Goal: Find specific page/section: Find specific page/section

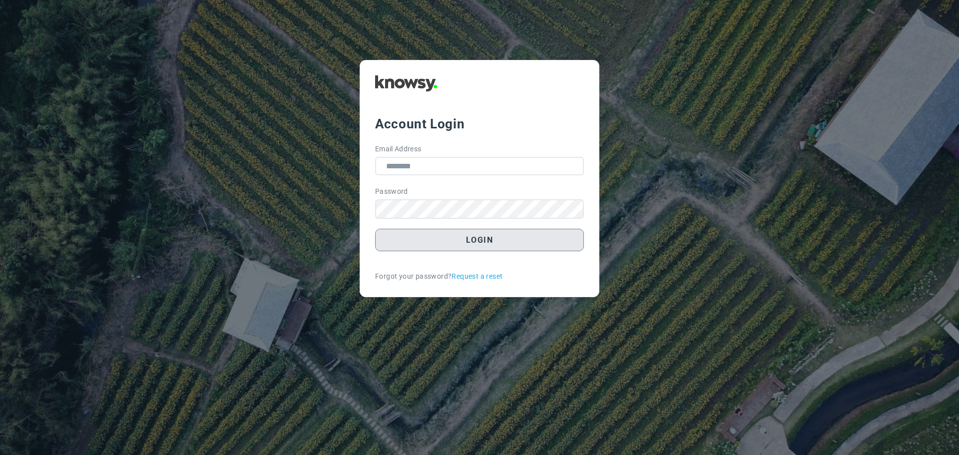
type input "**********"
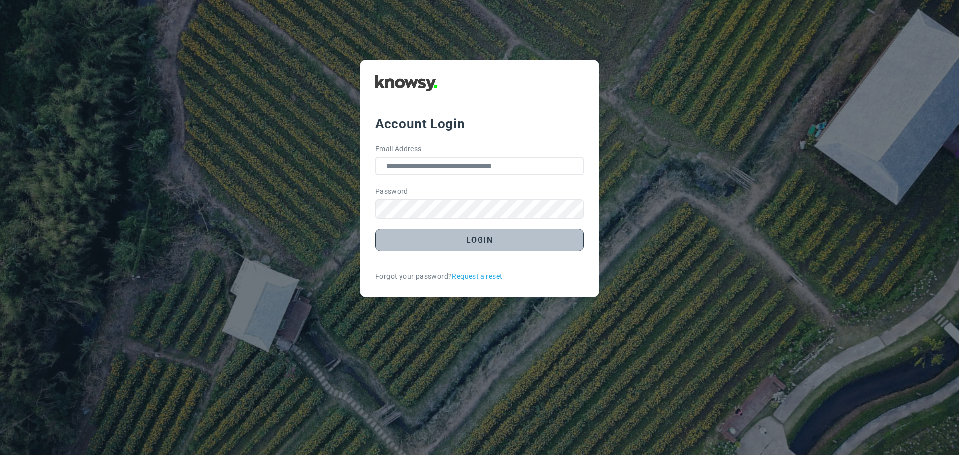
click at [496, 242] on button "Login" at bounding box center [479, 240] width 209 height 22
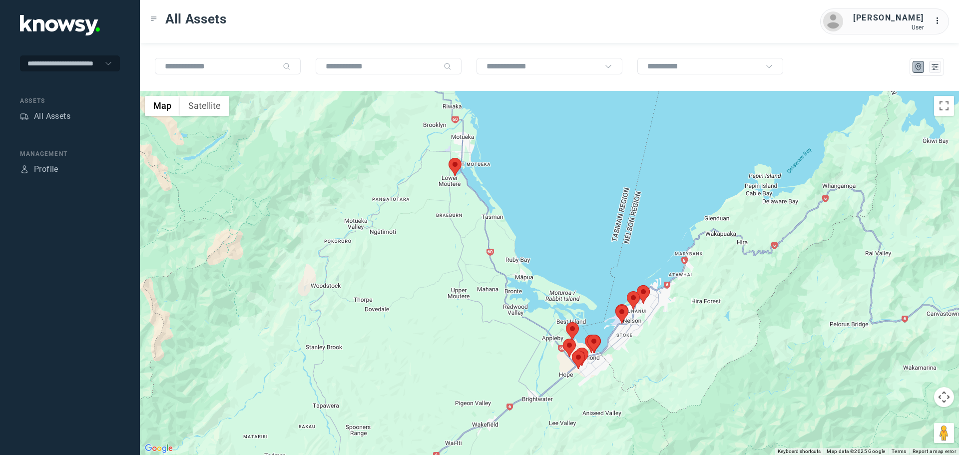
click at [449, 158] on area at bounding box center [449, 158] width 0 height 0
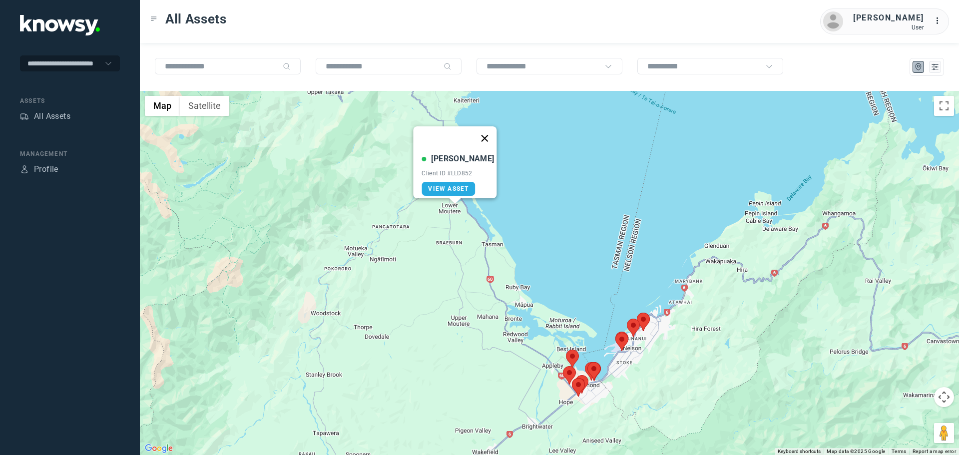
click at [480, 135] on button "Close" at bounding box center [485, 138] width 24 height 24
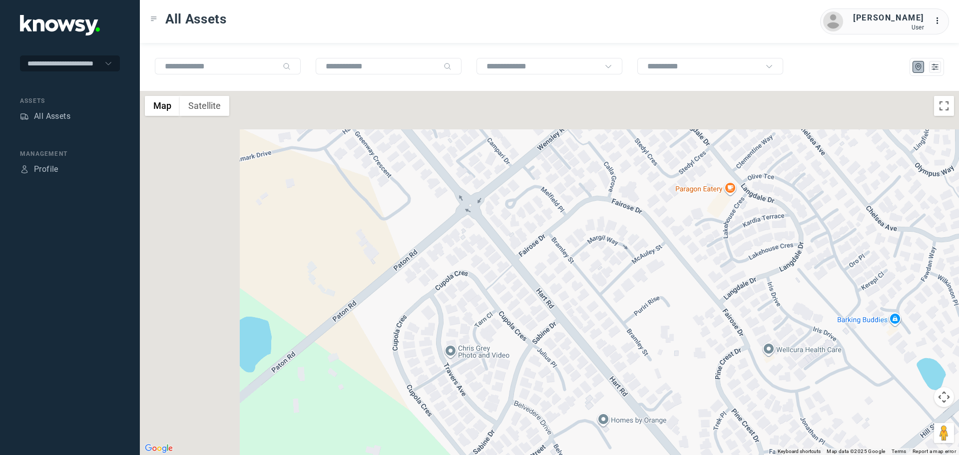
drag, startPoint x: 328, startPoint y: 147, endPoint x: 594, endPoint y: 400, distance: 366.7
click at [594, 400] on div "To navigate, press the arrow keys." at bounding box center [549, 273] width 819 height 364
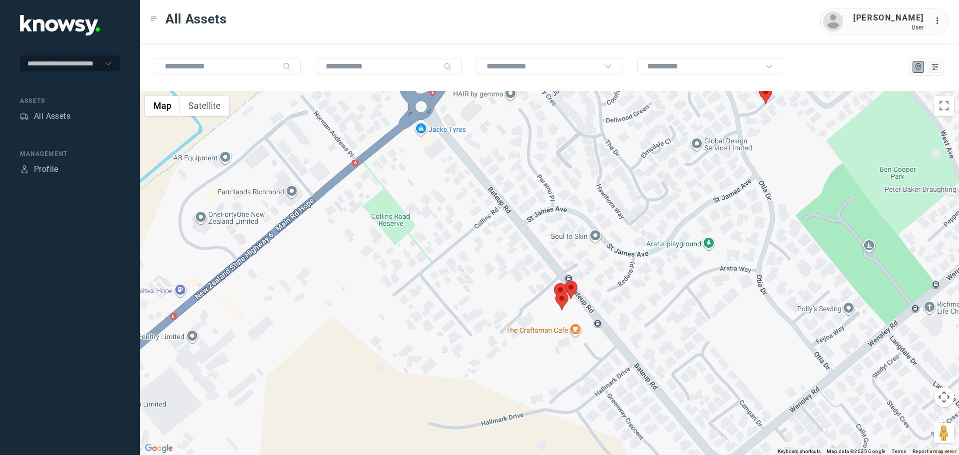
click at [564, 281] on area at bounding box center [564, 281] width 0 height 0
click at [599, 226] on button "Close" at bounding box center [601, 234] width 24 height 24
click at [554, 283] on area at bounding box center [554, 283] width 0 height 0
drag, startPoint x: 586, startPoint y: 228, endPoint x: 575, endPoint y: 249, distance: 23.7
click at [585, 230] on button "Close" at bounding box center [590, 236] width 24 height 24
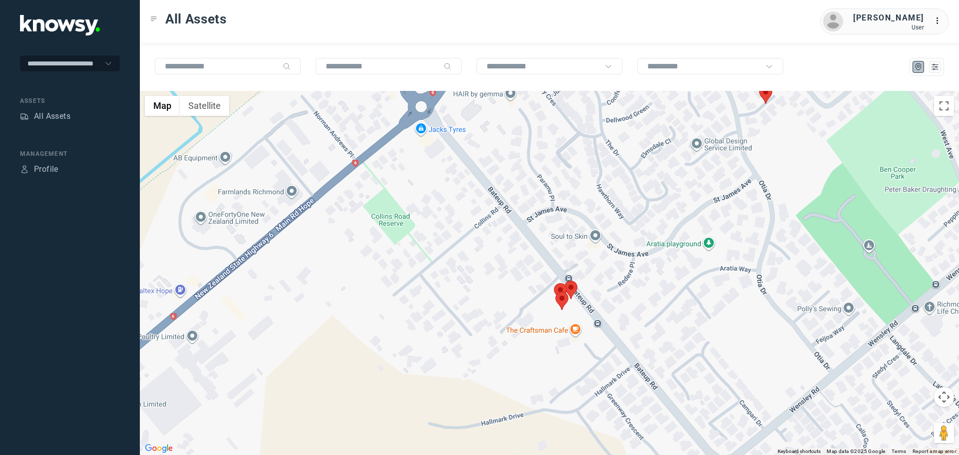
click at [555, 292] on area at bounding box center [555, 292] width 0 height 0
click at [584, 241] on button "Close" at bounding box center [592, 245] width 24 height 24
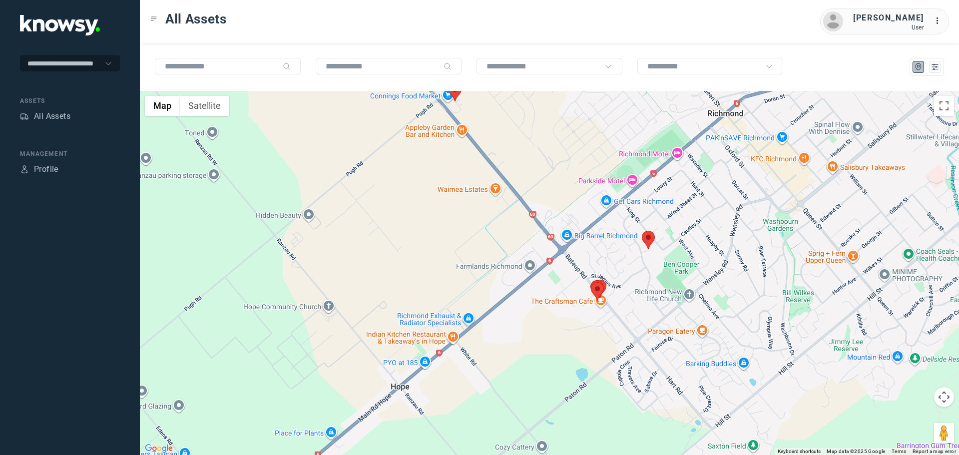
drag, startPoint x: 740, startPoint y: 299, endPoint x: 664, endPoint y: 311, distance: 77.4
click at [664, 311] on div "To navigate, press the arrow keys." at bounding box center [549, 273] width 819 height 364
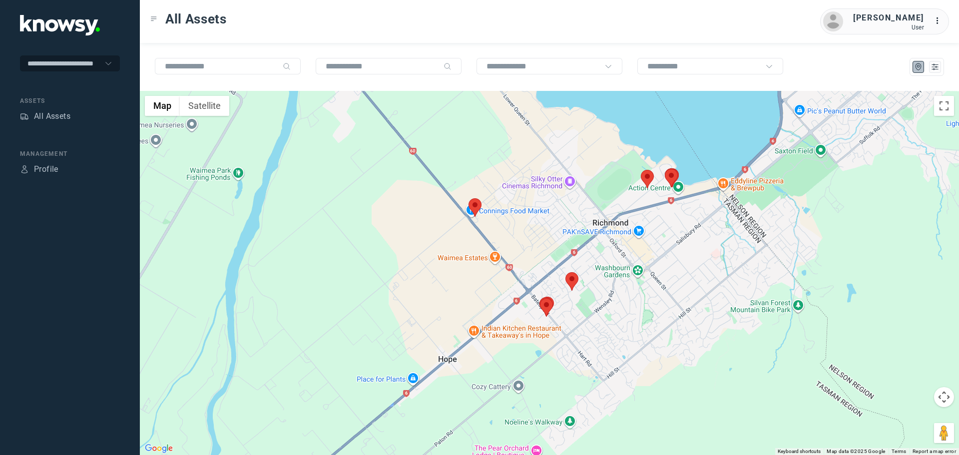
click at [468, 198] on area at bounding box center [468, 198] width 0 height 0
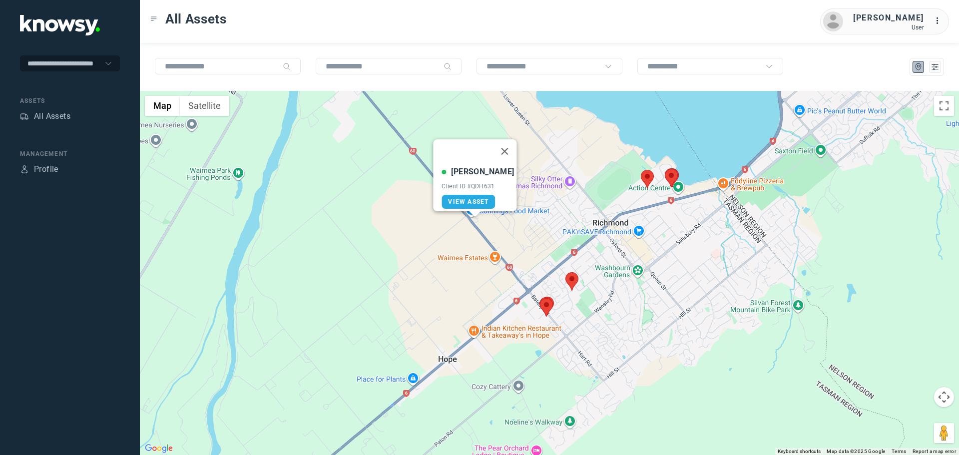
click at [501, 143] on button "Close" at bounding box center [505, 151] width 24 height 24
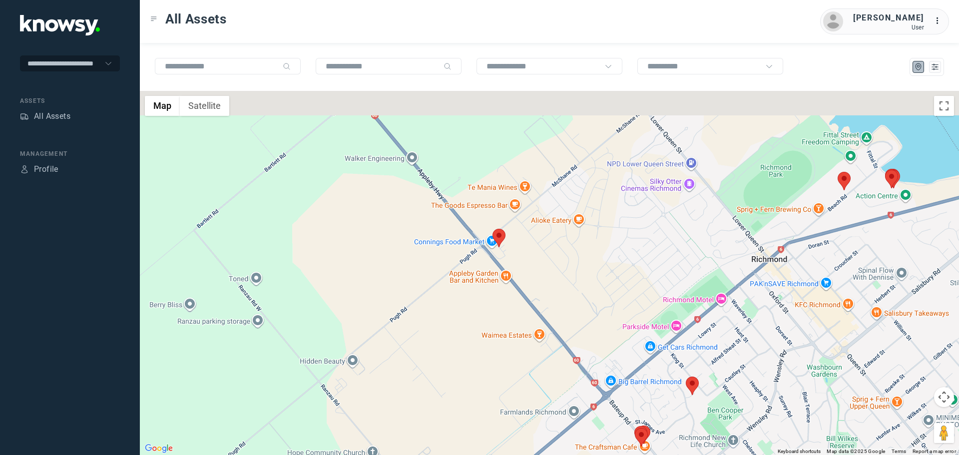
drag, startPoint x: 470, startPoint y: 188, endPoint x: 532, endPoint y: 263, distance: 97.6
click at [532, 263] on div at bounding box center [549, 273] width 819 height 364
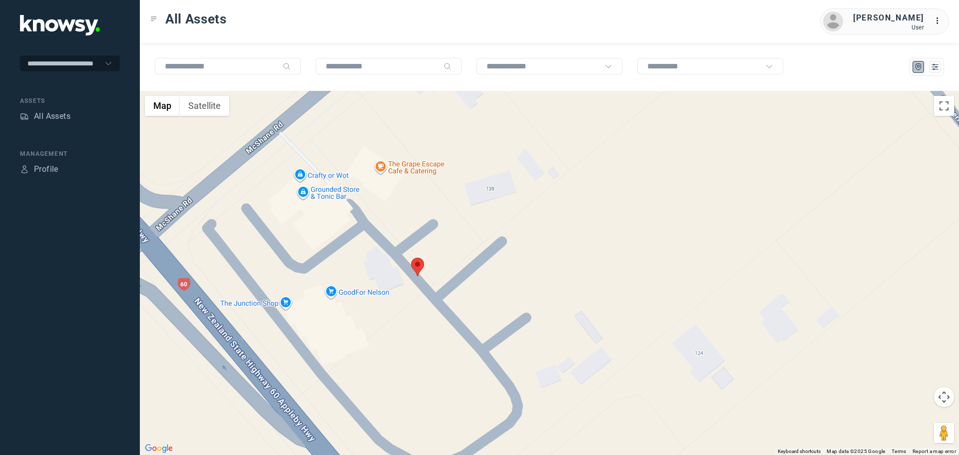
drag, startPoint x: 531, startPoint y: 339, endPoint x: 528, endPoint y: 216, distance: 122.4
click at [528, 216] on div at bounding box center [549, 273] width 819 height 364
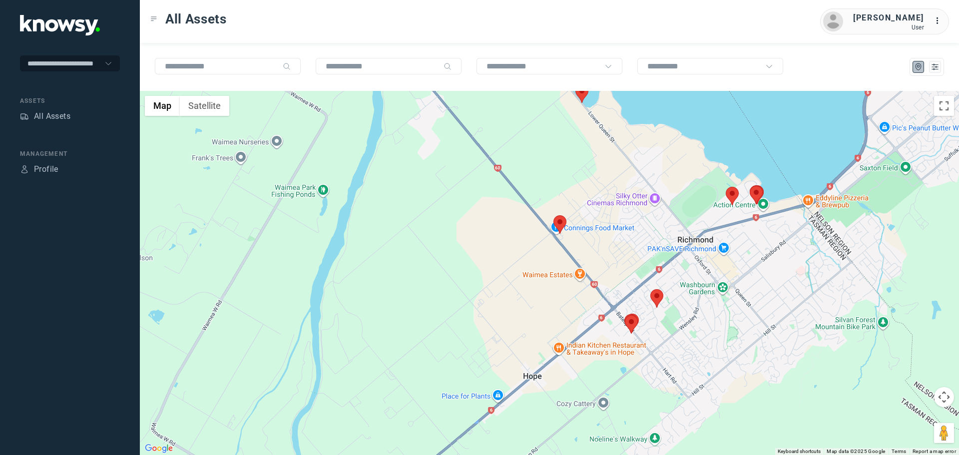
drag, startPoint x: 709, startPoint y: 236, endPoint x: 581, endPoint y: 262, distance: 130.1
click at [583, 261] on div at bounding box center [549, 273] width 819 height 364
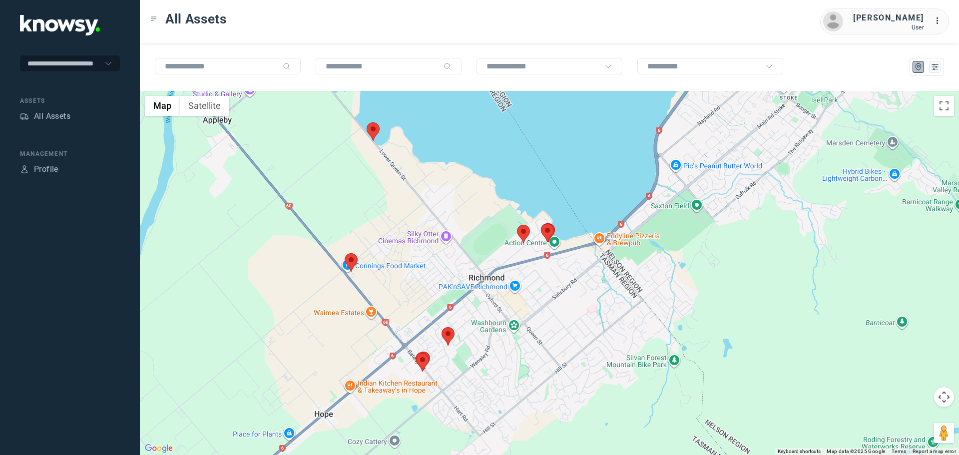
click at [367, 122] on area at bounding box center [367, 122] width 0 height 0
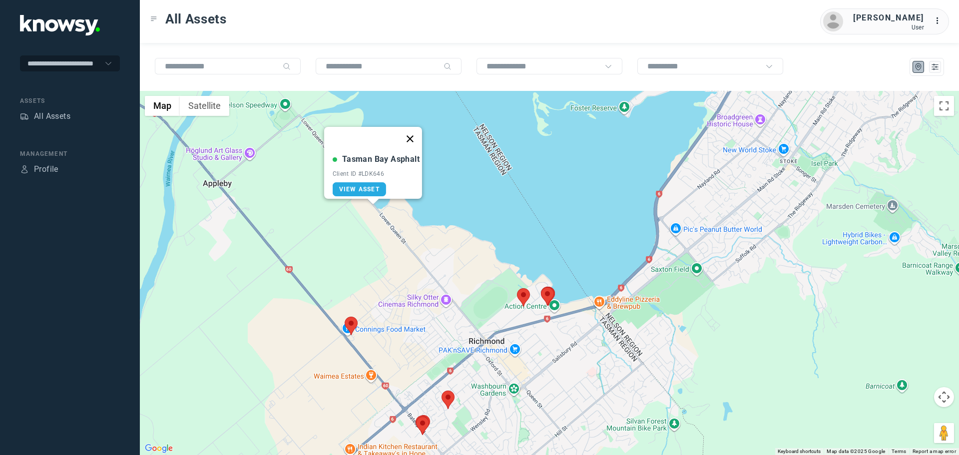
click at [416, 133] on button "Close" at bounding box center [410, 139] width 24 height 24
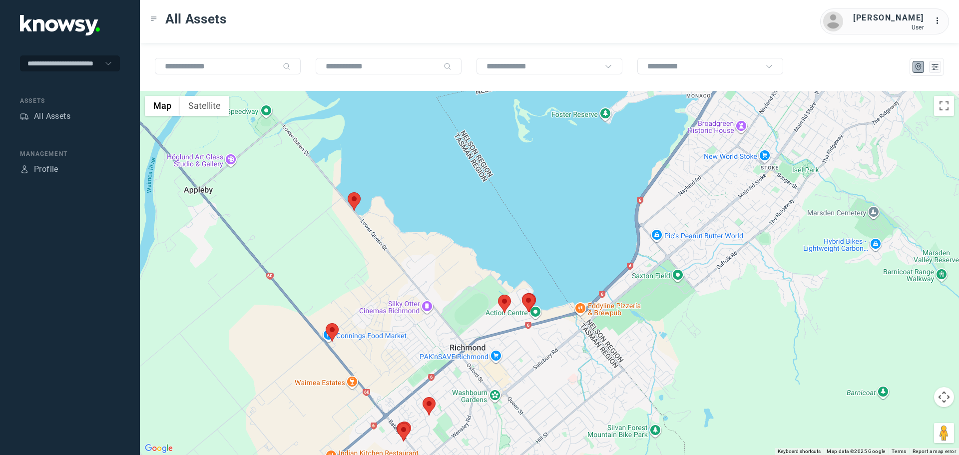
drag, startPoint x: 664, startPoint y: 231, endPoint x: 509, endPoint y: 276, distance: 161.1
click at [509, 276] on div at bounding box center [549, 273] width 819 height 364
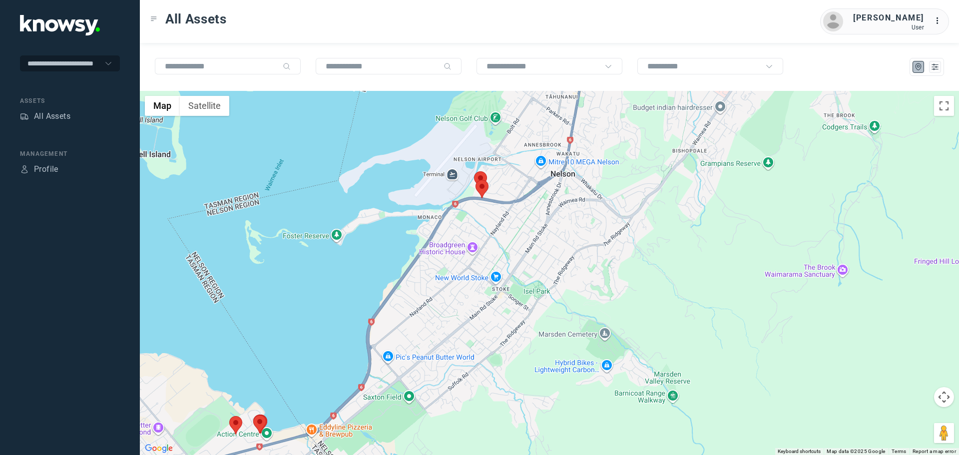
drag, startPoint x: 516, startPoint y: 197, endPoint x: 522, endPoint y: 297, distance: 100.6
click at [522, 297] on div at bounding box center [549, 273] width 819 height 364
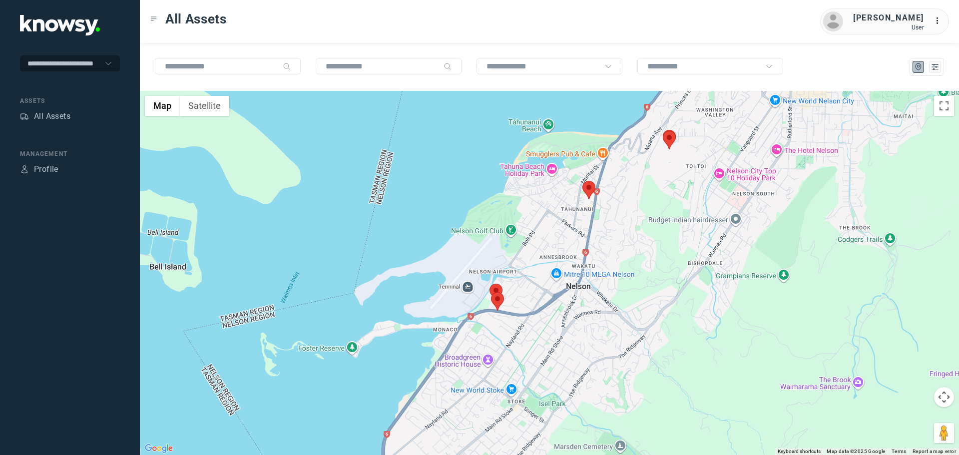
click at [582, 181] on area at bounding box center [582, 181] width 0 height 0
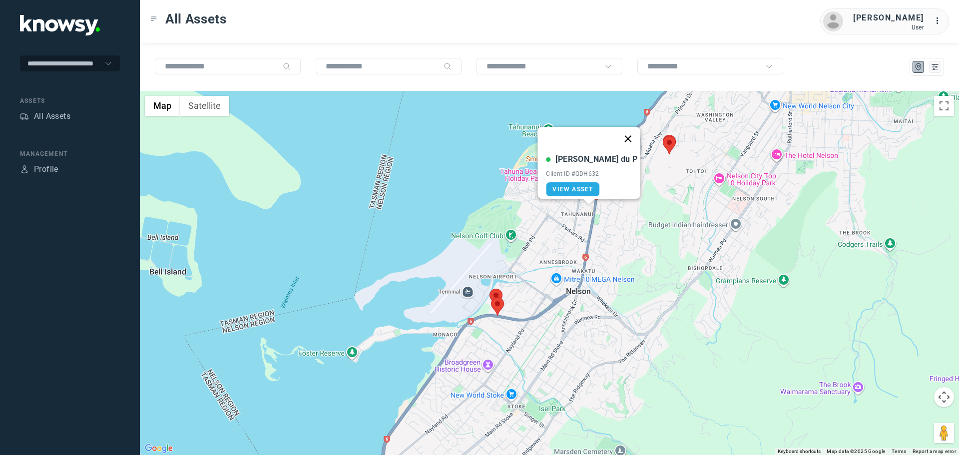
click at [616, 132] on button "Close" at bounding box center [628, 139] width 24 height 24
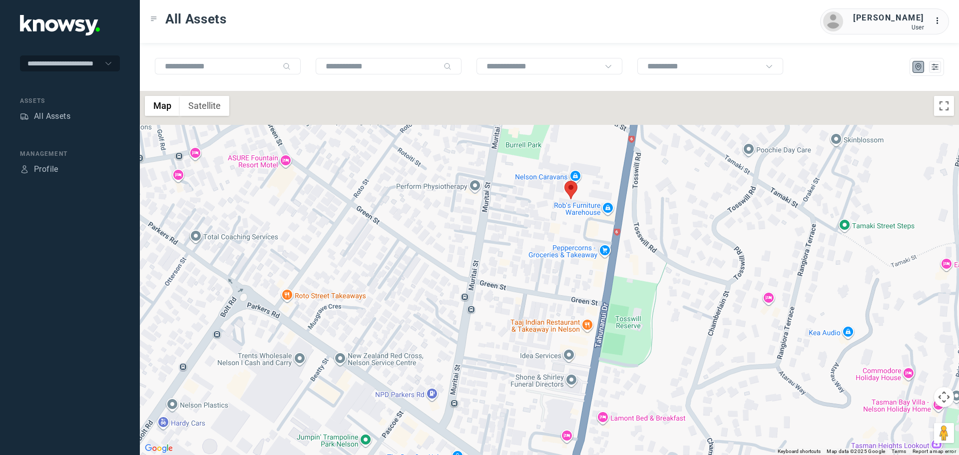
drag, startPoint x: 587, startPoint y: 173, endPoint x: 581, endPoint y: 219, distance: 46.4
click at [581, 217] on div at bounding box center [549, 273] width 819 height 364
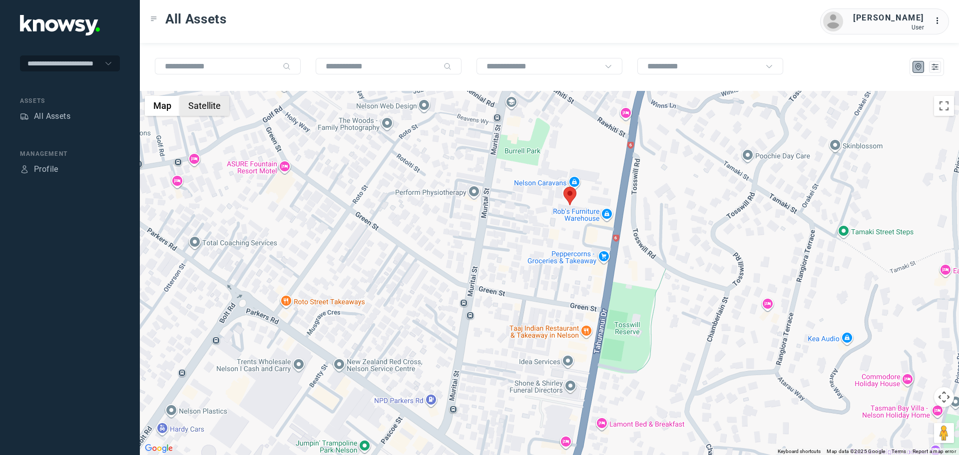
click at [212, 111] on button "Satellite" at bounding box center [204, 106] width 49 height 20
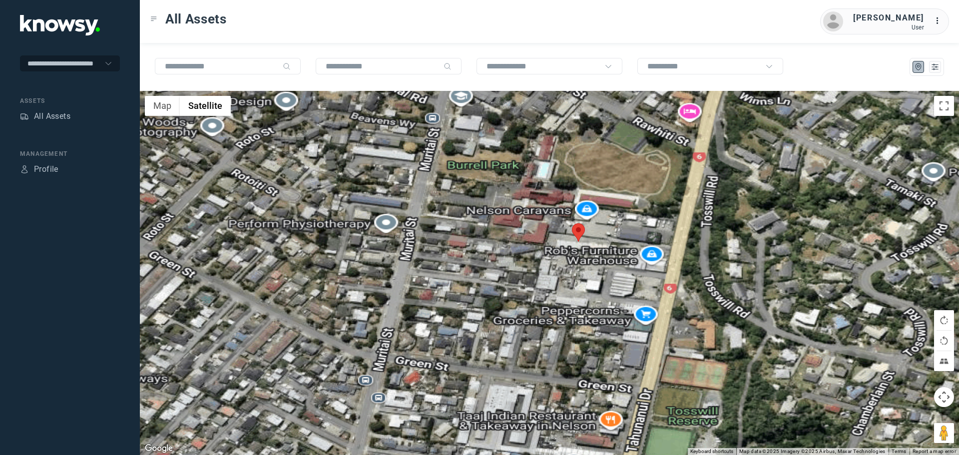
drag, startPoint x: 593, startPoint y: 216, endPoint x: 598, endPoint y: 254, distance: 38.3
click at [598, 253] on div at bounding box center [549, 273] width 819 height 364
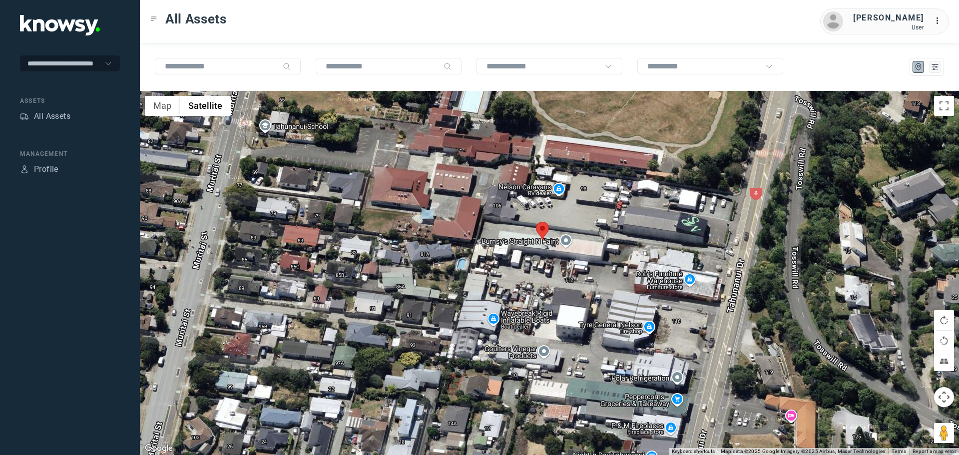
drag, startPoint x: 575, startPoint y: 253, endPoint x: 573, endPoint y: 275, distance: 22.0
click at [573, 275] on div at bounding box center [549, 273] width 819 height 364
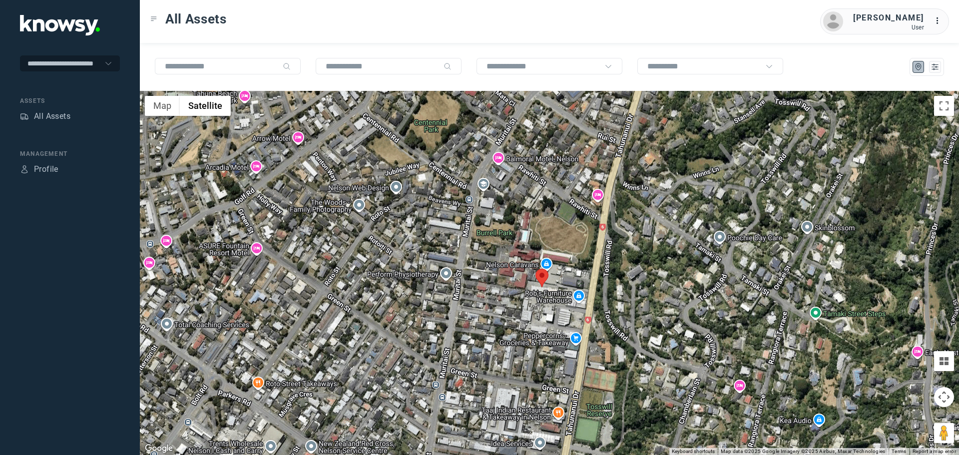
drag, startPoint x: 604, startPoint y: 258, endPoint x: 592, endPoint y: 300, distance: 43.5
click at [592, 300] on div at bounding box center [549, 273] width 819 height 364
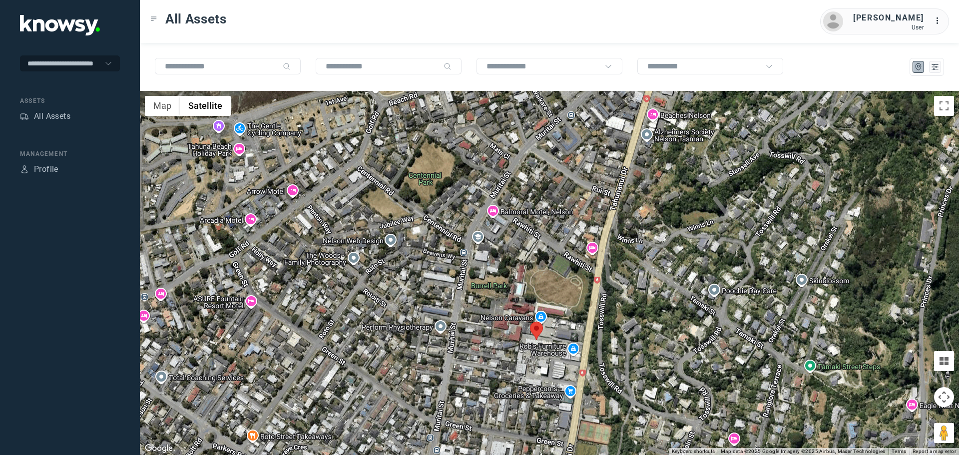
drag, startPoint x: 597, startPoint y: 300, endPoint x: 597, endPoint y: 311, distance: 11.5
click at [597, 310] on div at bounding box center [549, 273] width 819 height 364
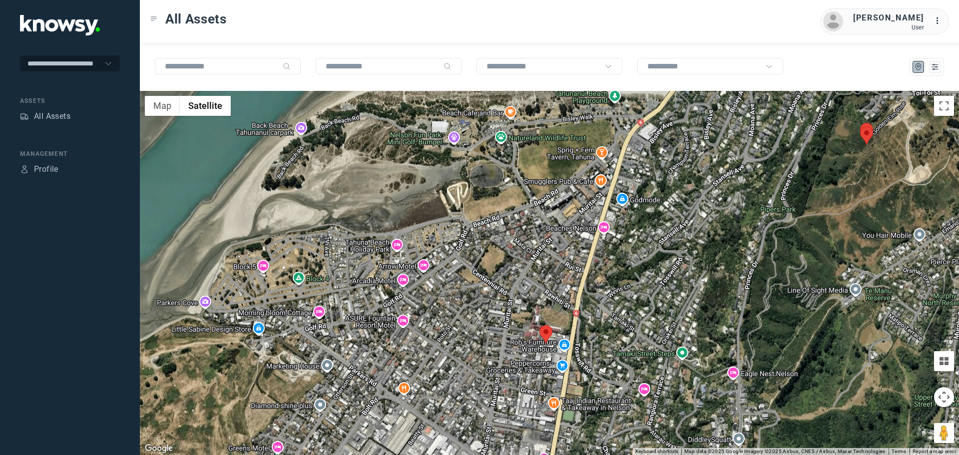
drag, startPoint x: 737, startPoint y: 275, endPoint x: 569, endPoint y: 334, distance: 178.0
click at [569, 334] on div at bounding box center [549, 273] width 819 height 364
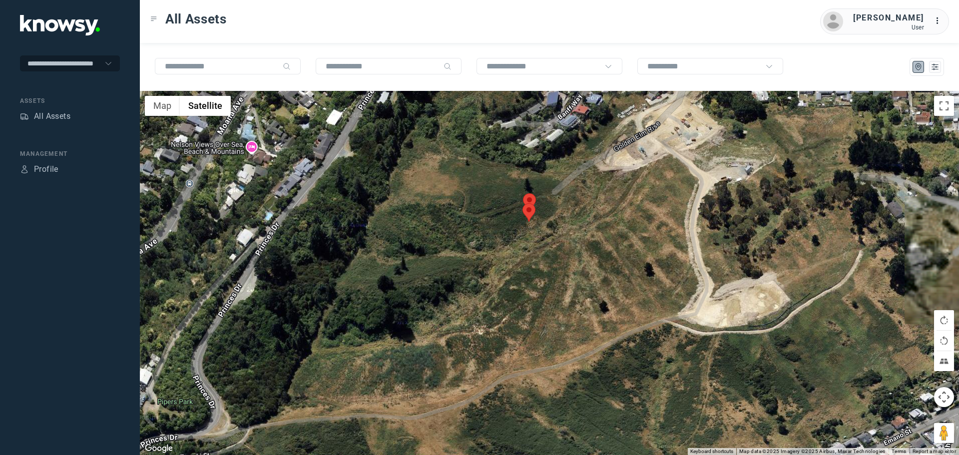
drag, startPoint x: 551, startPoint y: 231, endPoint x: 585, endPoint y: 288, distance: 66.3
click at [585, 287] on div at bounding box center [549, 273] width 819 height 364
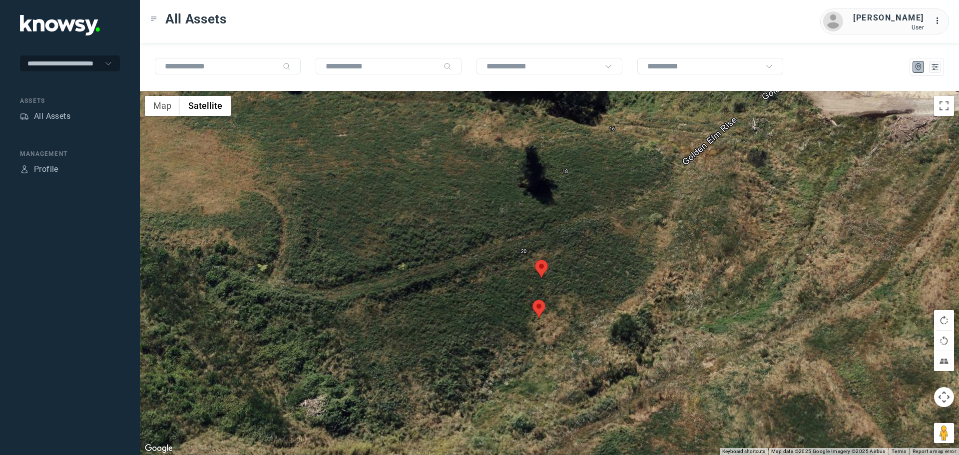
click at [535, 260] on area at bounding box center [535, 260] width 0 height 0
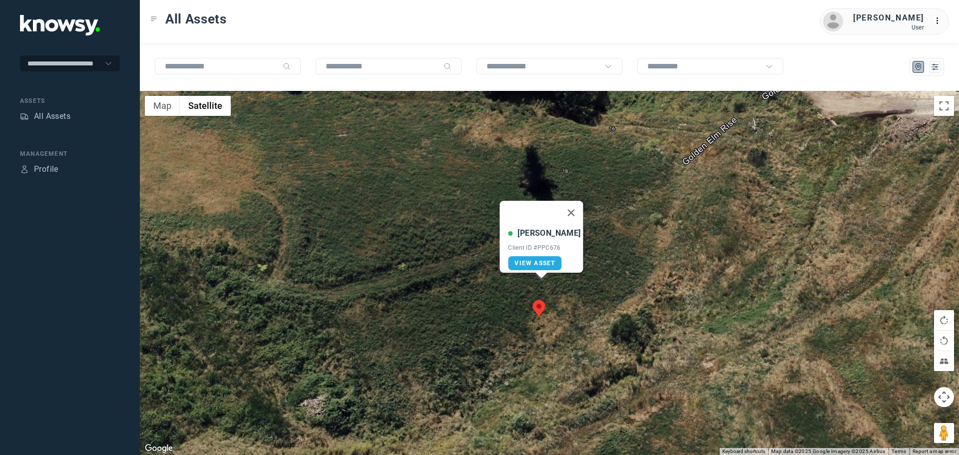
click at [532, 300] on area at bounding box center [532, 300] width 0 height 0
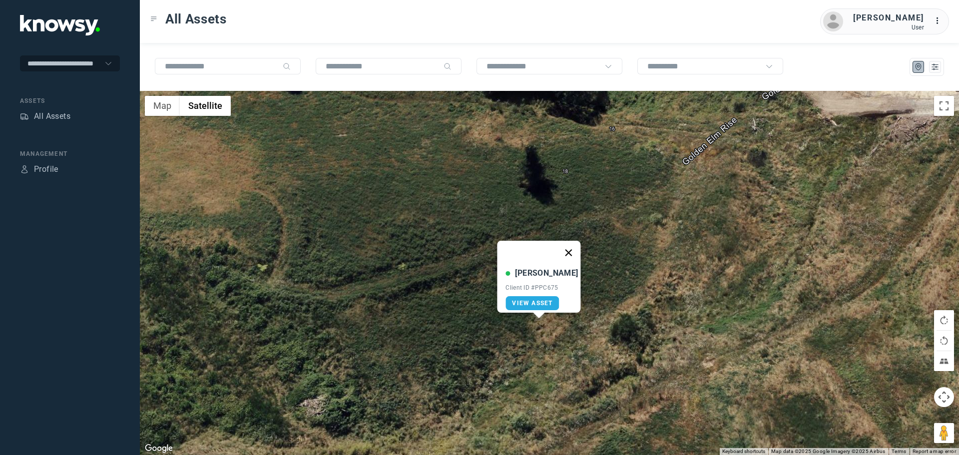
click at [562, 247] on button "Close" at bounding box center [569, 253] width 24 height 24
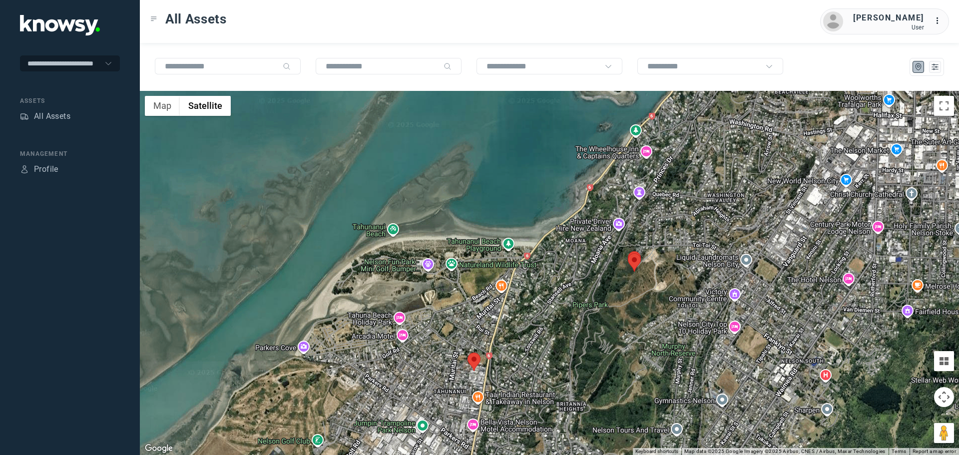
drag, startPoint x: 595, startPoint y: 318, endPoint x: 642, endPoint y: 224, distance: 105.2
click at [614, 271] on div "To navigate, press the arrow keys." at bounding box center [549, 273] width 819 height 364
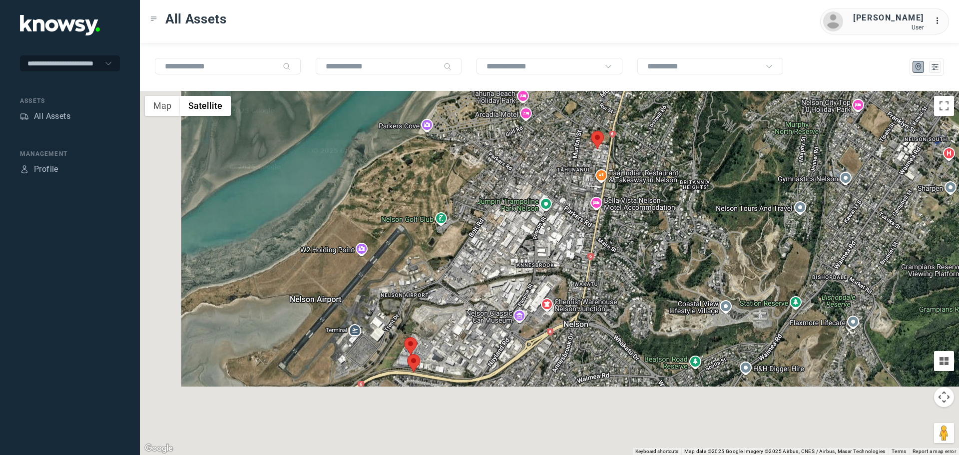
drag, startPoint x: 573, startPoint y: 282, endPoint x: 642, endPoint y: 189, distance: 115.7
click at [642, 190] on div at bounding box center [549, 273] width 819 height 364
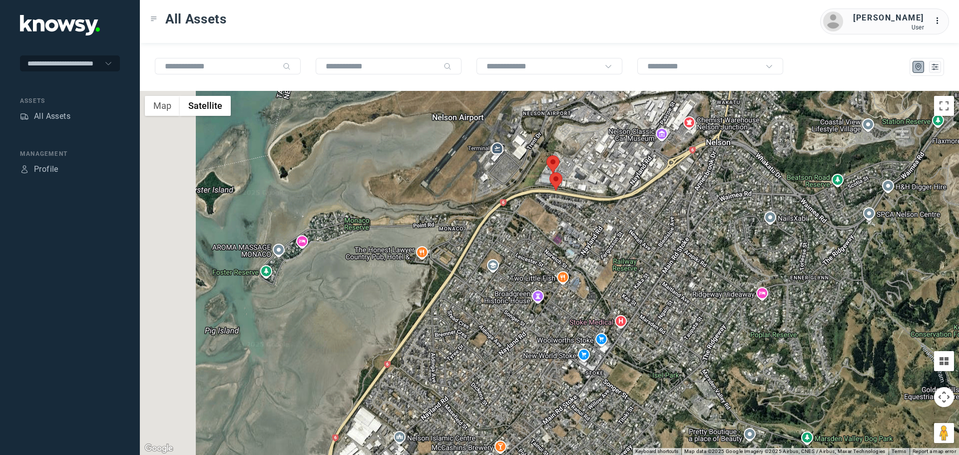
drag, startPoint x: 542, startPoint y: 285, endPoint x: 634, endPoint y: 170, distance: 147.8
click at [628, 178] on div at bounding box center [549, 273] width 819 height 364
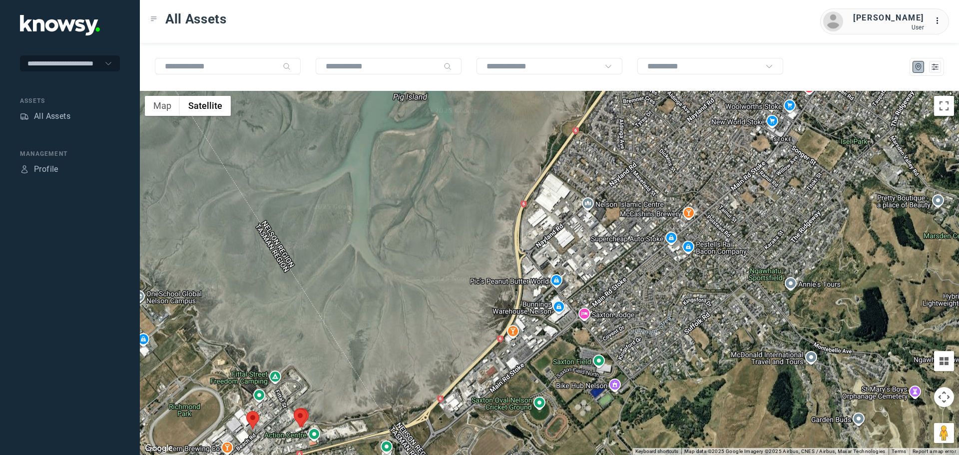
drag, startPoint x: 443, startPoint y: 337, endPoint x: 542, endPoint y: 174, distance: 190.9
click at [540, 176] on div at bounding box center [549, 273] width 819 height 364
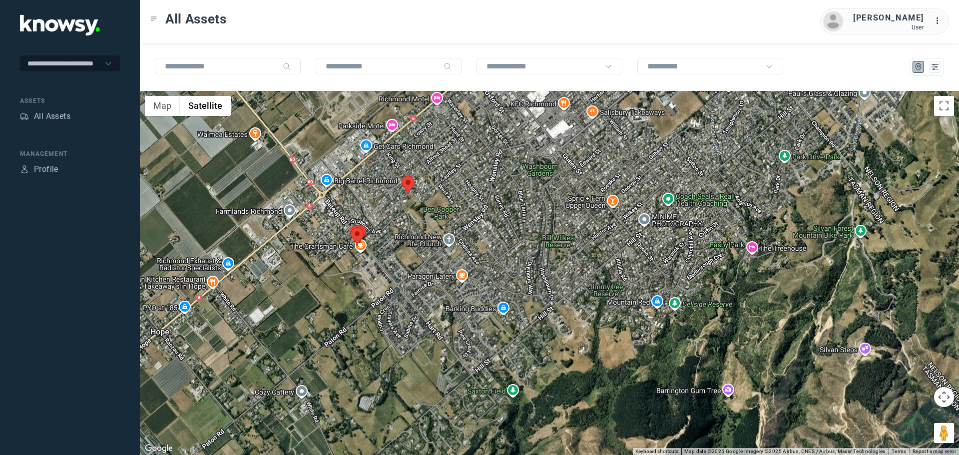
drag, startPoint x: 424, startPoint y: 216, endPoint x: 440, endPoint y: 254, distance: 41.2
click at [440, 254] on div at bounding box center [549, 273] width 819 height 364
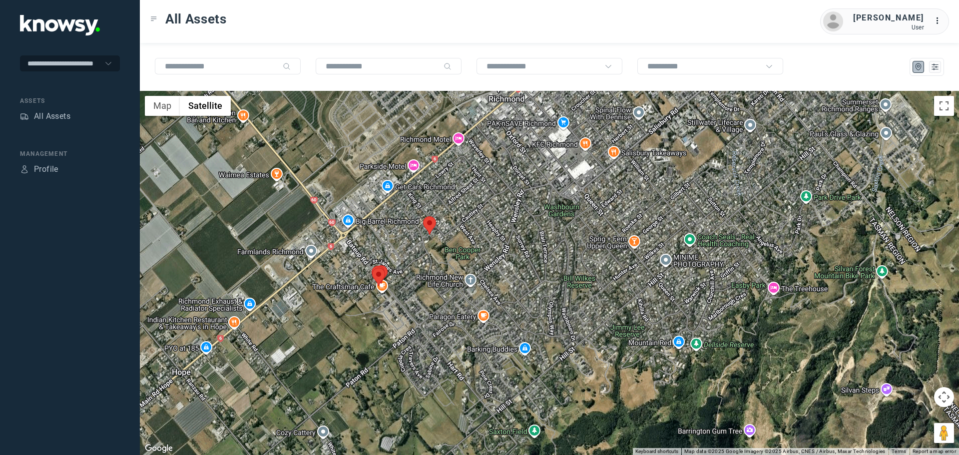
drag, startPoint x: 412, startPoint y: 276, endPoint x: 751, endPoint y: 250, distance: 340.2
click at [749, 250] on div at bounding box center [549, 273] width 819 height 364
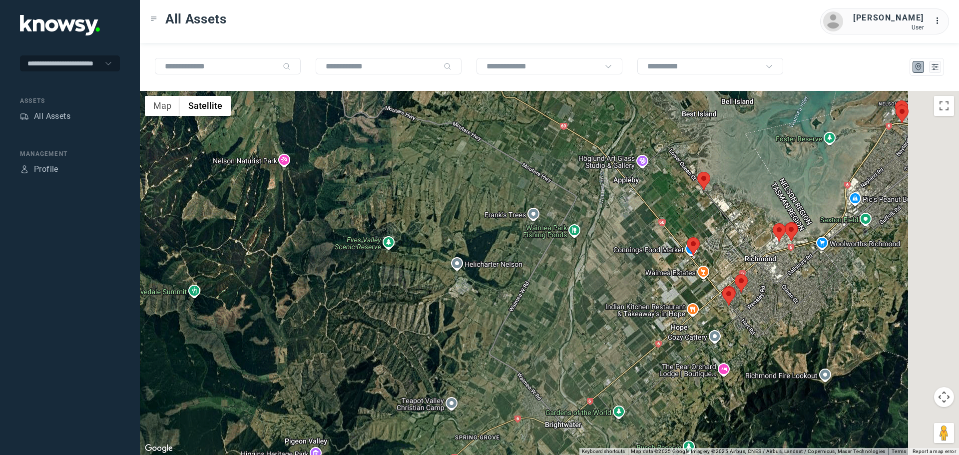
drag, startPoint x: 778, startPoint y: 253, endPoint x: 576, endPoint y: 310, distance: 209.7
click at [579, 309] on div at bounding box center [549, 273] width 819 height 364
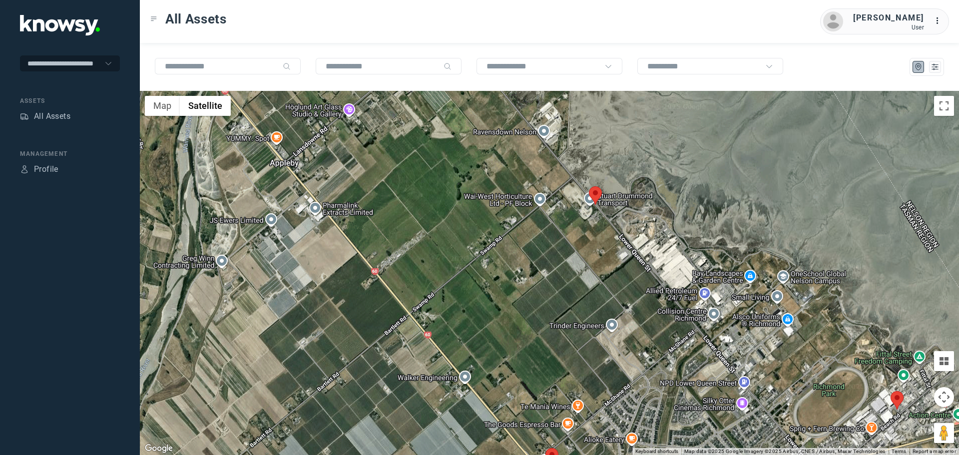
click at [589, 186] on area at bounding box center [589, 186] width 0 height 0
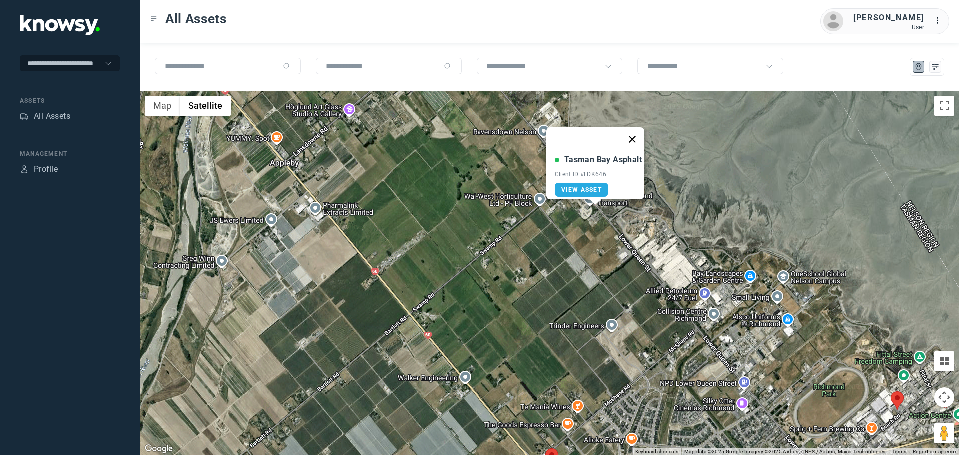
click at [640, 134] on button "Close" at bounding box center [632, 139] width 24 height 24
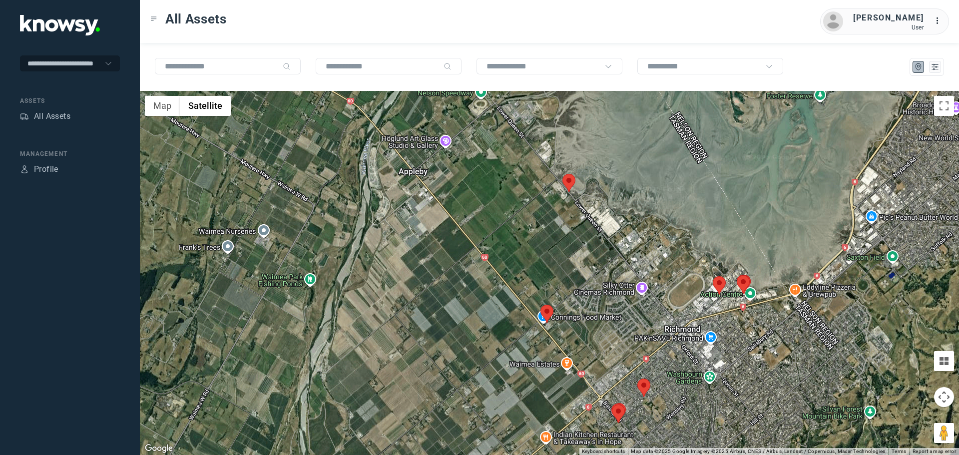
drag, startPoint x: 621, startPoint y: 363, endPoint x: 581, endPoint y: 311, distance: 66.2
click at [584, 315] on div at bounding box center [549, 273] width 819 height 364
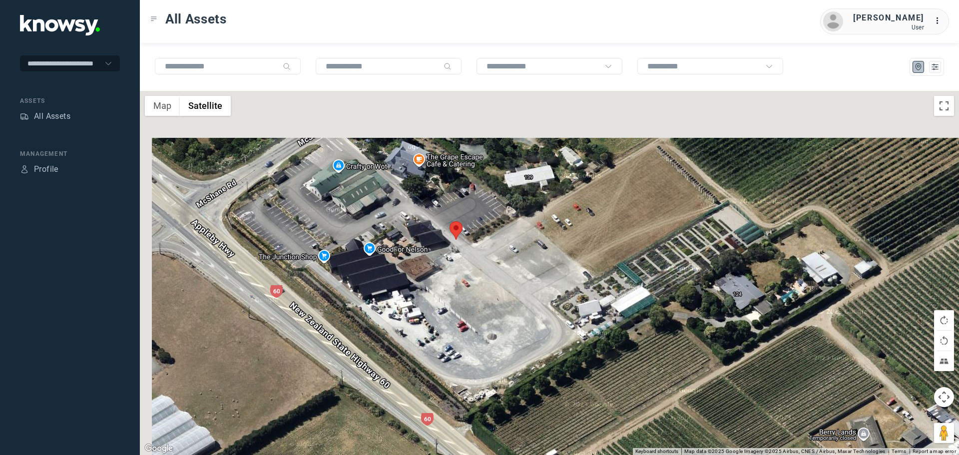
drag, startPoint x: 443, startPoint y: 206, endPoint x: 531, endPoint y: 296, distance: 126.1
click at [531, 296] on div at bounding box center [549, 273] width 819 height 364
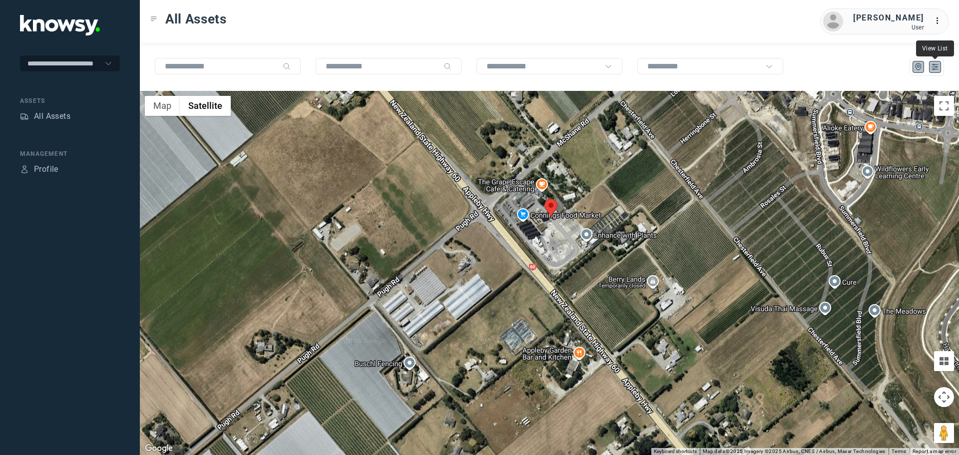
click at [933, 66] on icon "List" at bounding box center [934, 66] width 9 height 9
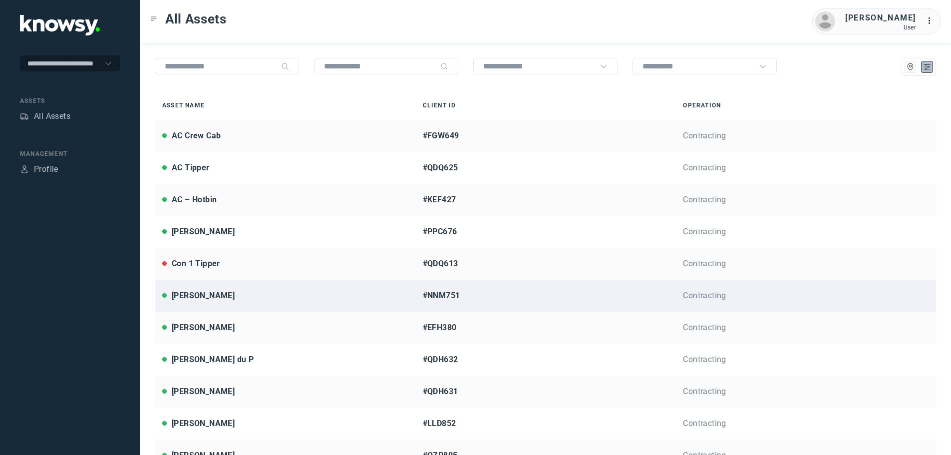
click at [203, 294] on div "[PERSON_NAME]" at bounding box center [203, 296] width 63 height 12
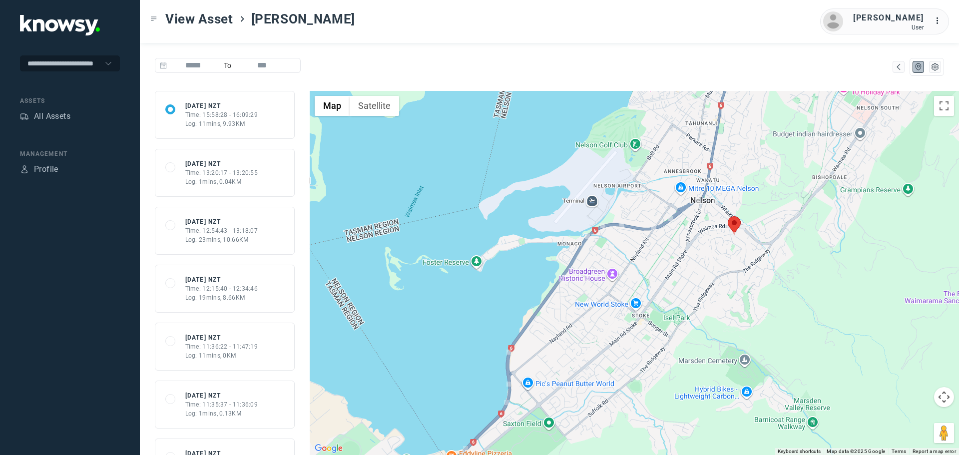
drag, startPoint x: 793, startPoint y: 207, endPoint x: 664, endPoint y: 311, distance: 165.8
click at [664, 311] on div at bounding box center [634, 273] width 649 height 364
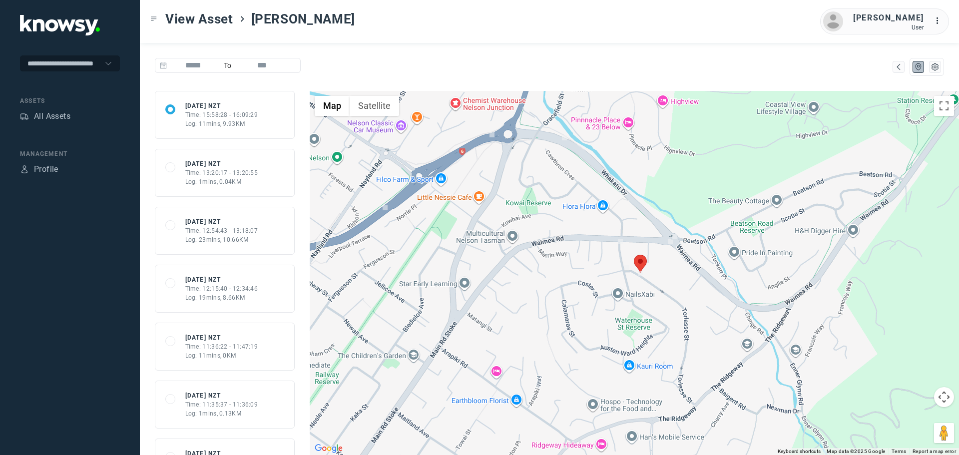
drag, startPoint x: 673, startPoint y: 314, endPoint x: 662, endPoint y: 346, distance: 34.3
click at [662, 346] on div at bounding box center [634, 273] width 649 height 364
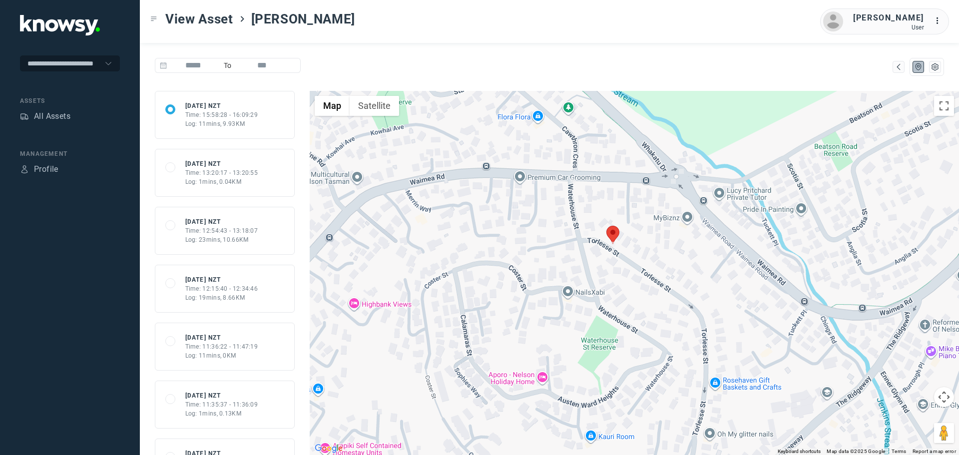
click at [606, 226] on area at bounding box center [606, 226] width 0 height 0
click at [643, 173] on button "Close" at bounding box center [643, 179] width 24 height 24
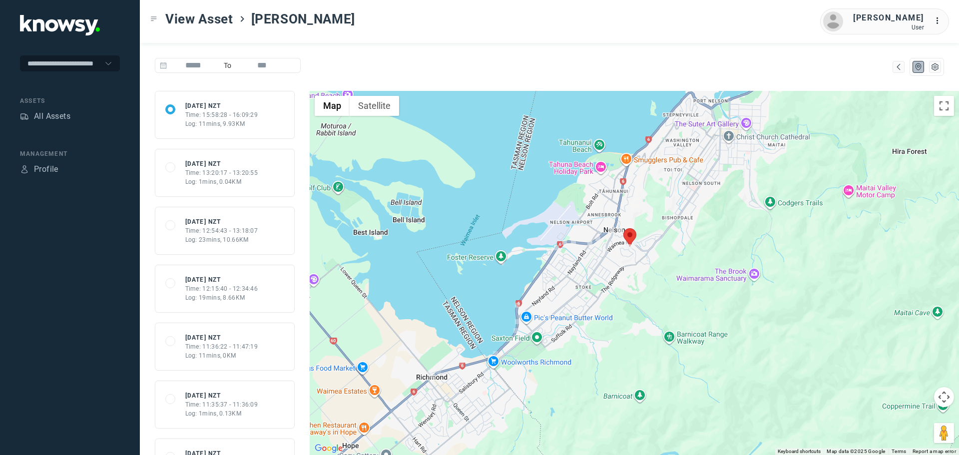
drag, startPoint x: 625, startPoint y: 285, endPoint x: 663, endPoint y: 276, distance: 38.9
click at [661, 277] on div "To navigate, press the arrow keys." at bounding box center [634, 273] width 649 height 364
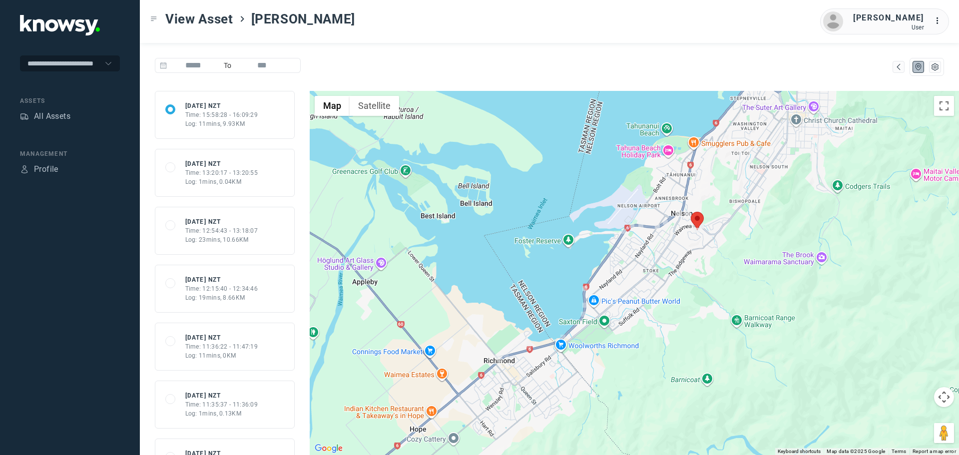
drag, startPoint x: 622, startPoint y: 324, endPoint x: 670, endPoint y: 291, distance: 57.8
click at [665, 296] on div at bounding box center [634, 273] width 649 height 364
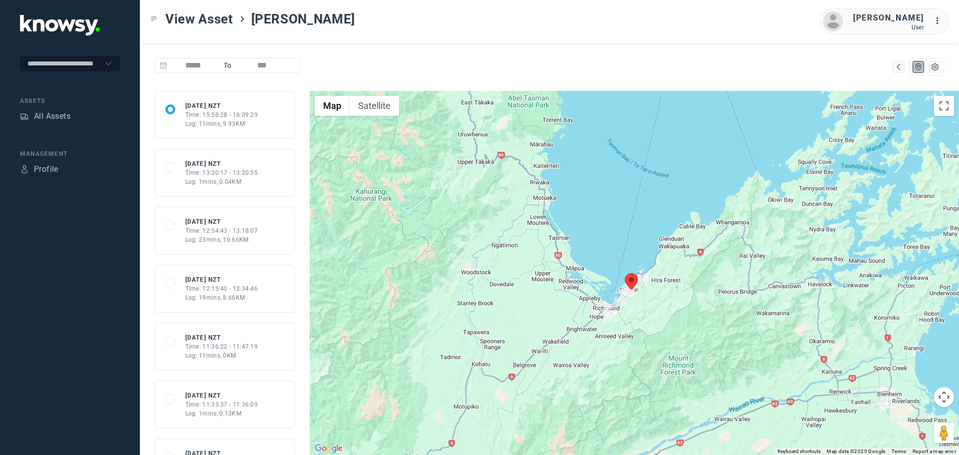
drag, startPoint x: 661, startPoint y: 304, endPoint x: 614, endPoint y: 326, distance: 51.6
click at [614, 326] on div at bounding box center [634, 273] width 649 height 364
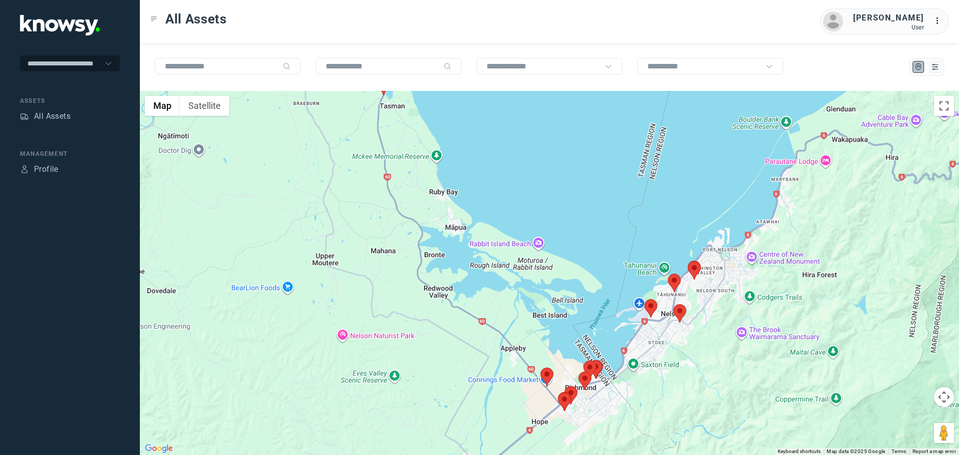
drag, startPoint x: 652, startPoint y: 336, endPoint x: 623, endPoint y: 277, distance: 65.2
click at [623, 277] on div at bounding box center [549, 273] width 819 height 364
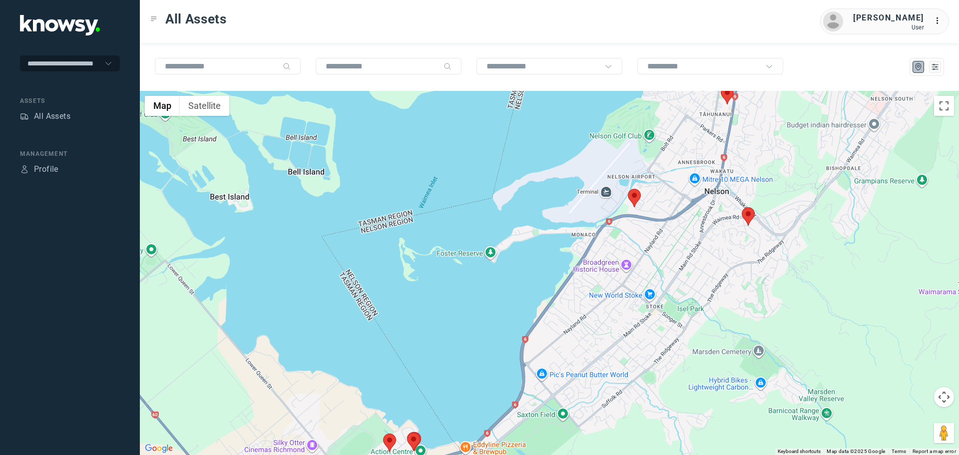
click at [628, 189] on area at bounding box center [628, 189] width 0 height 0
click at [659, 135] on button "Close" at bounding box center [655, 142] width 24 height 24
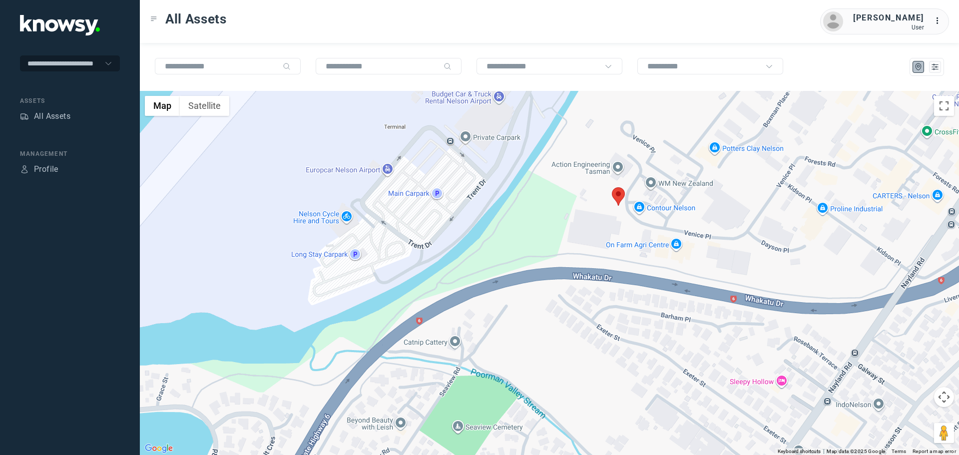
drag, startPoint x: 619, startPoint y: 163, endPoint x: 620, endPoint y: 211, distance: 48.0
click at [620, 211] on div at bounding box center [549, 273] width 819 height 364
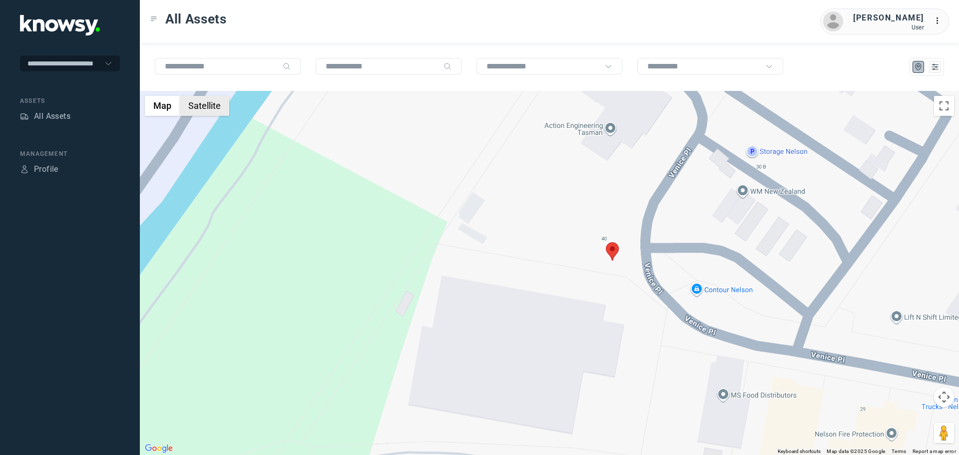
click at [213, 106] on button "Satellite" at bounding box center [204, 106] width 49 height 20
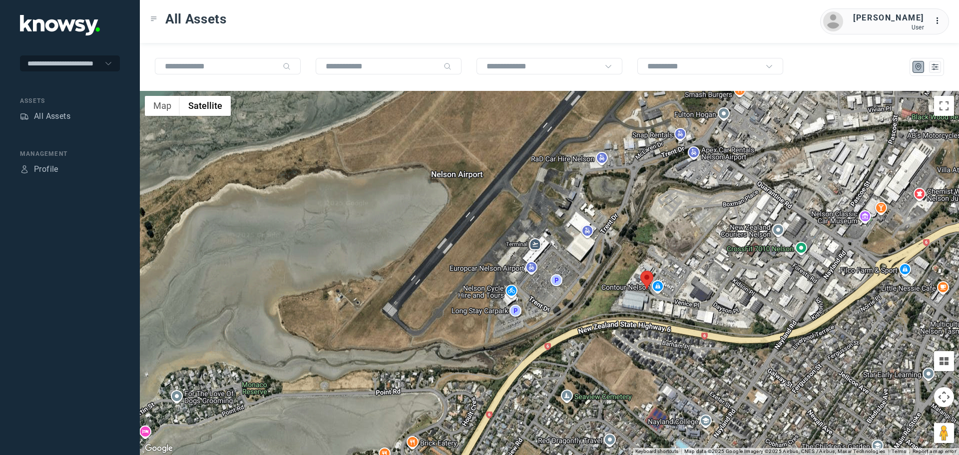
drag, startPoint x: 676, startPoint y: 314, endPoint x: 685, endPoint y: 274, distance: 41.4
click at [685, 274] on div at bounding box center [549, 273] width 819 height 364
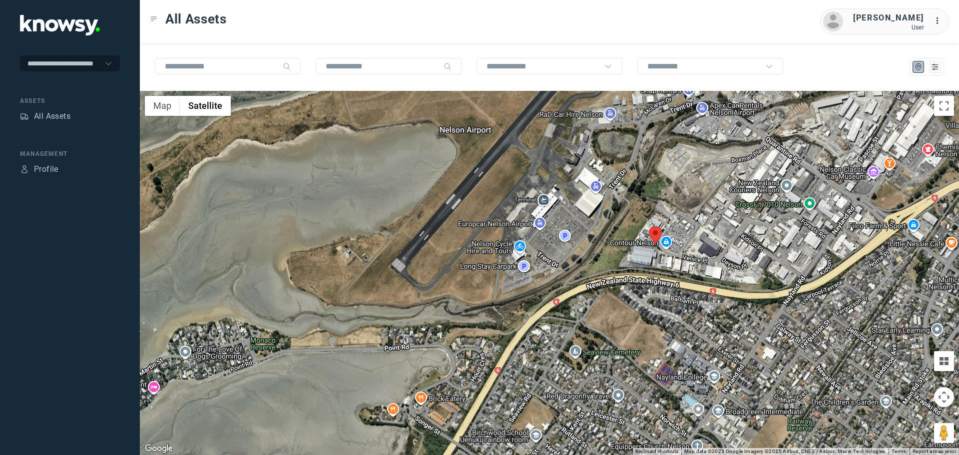
drag, startPoint x: 629, startPoint y: 314, endPoint x: 586, endPoint y: 241, distance: 85.1
click at [586, 241] on div at bounding box center [549, 273] width 819 height 364
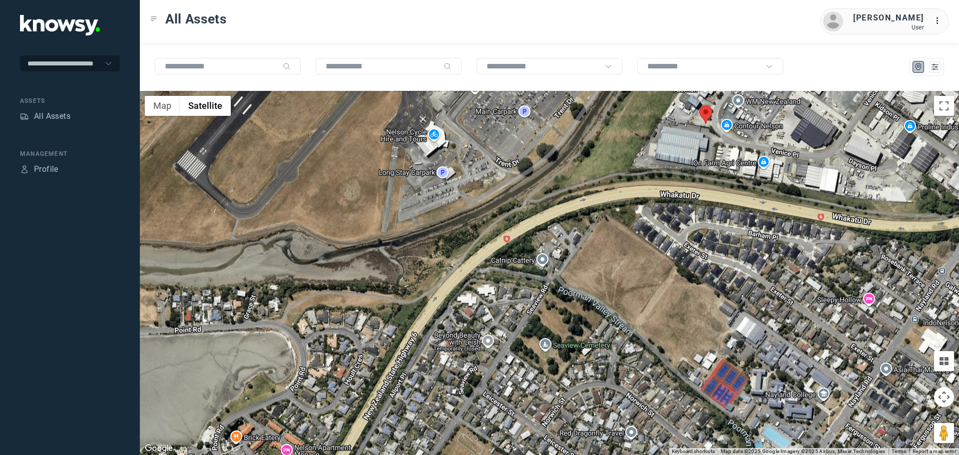
drag, startPoint x: 513, startPoint y: 165, endPoint x: 538, endPoint y: 259, distance: 97.5
click at [538, 258] on div at bounding box center [549, 273] width 819 height 364
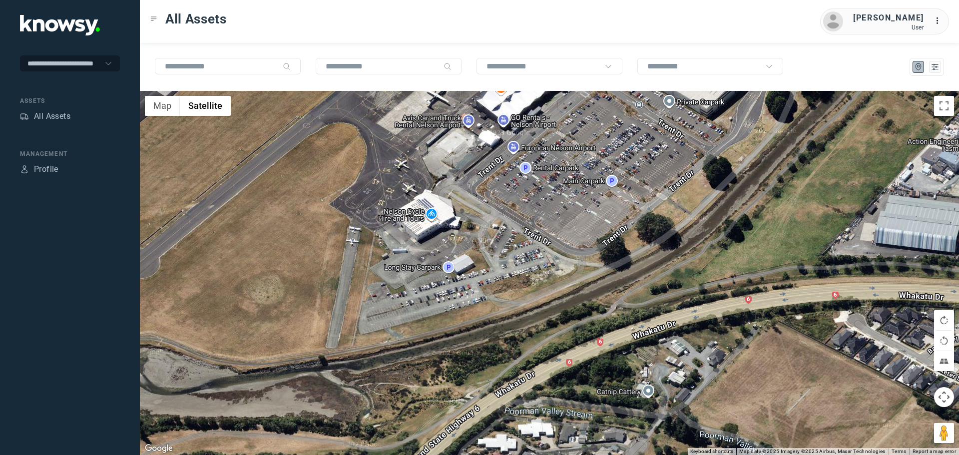
drag, startPoint x: 485, startPoint y: 330, endPoint x: 500, endPoint y: 291, distance: 42.2
click at [500, 291] on div at bounding box center [549, 273] width 819 height 364
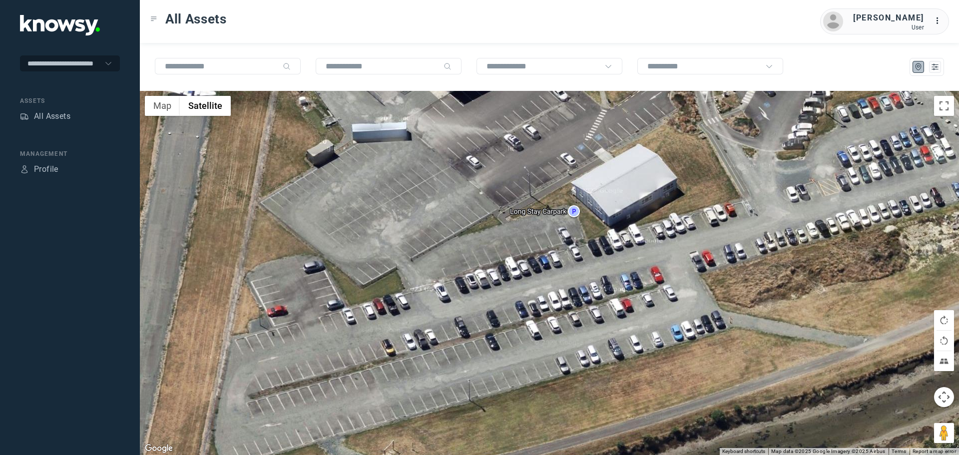
drag, startPoint x: 465, startPoint y: 285, endPoint x: 660, endPoint y: 298, distance: 195.3
click at [660, 298] on div at bounding box center [549, 273] width 819 height 364
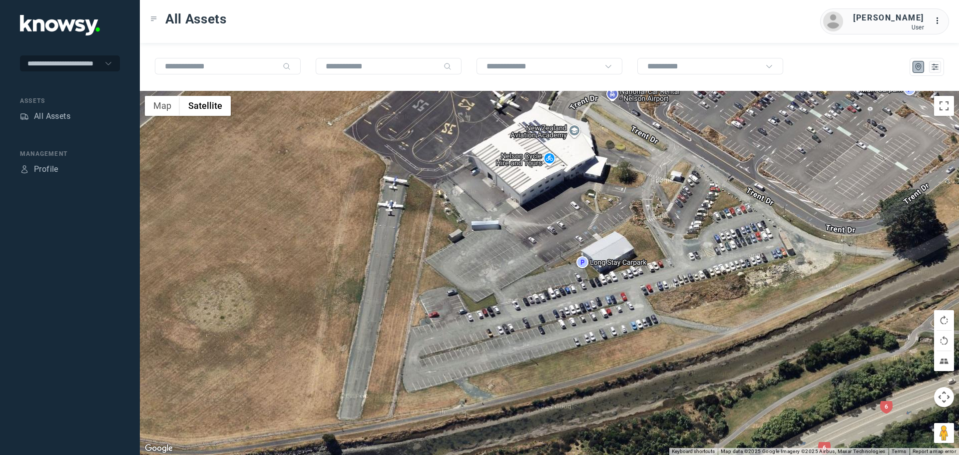
drag, startPoint x: 670, startPoint y: 232, endPoint x: 619, endPoint y: 236, distance: 51.1
click at [619, 236] on div at bounding box center [549, 273] width 819 height 364
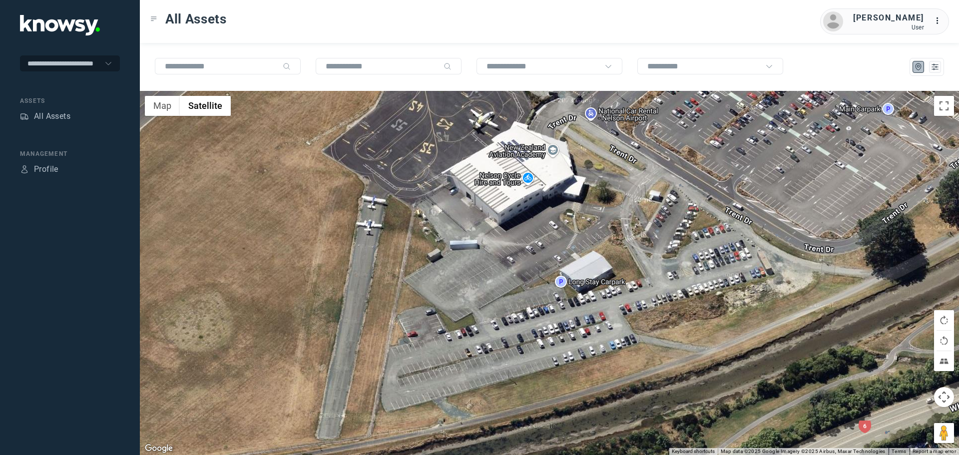
drag, startPoint x: 499, startPoint y: 217, endPoint x: 470, endPoint y: 248, distance: 42.8
click at [472, 247] on div at bounding box center [549, 273] width 819 height 364
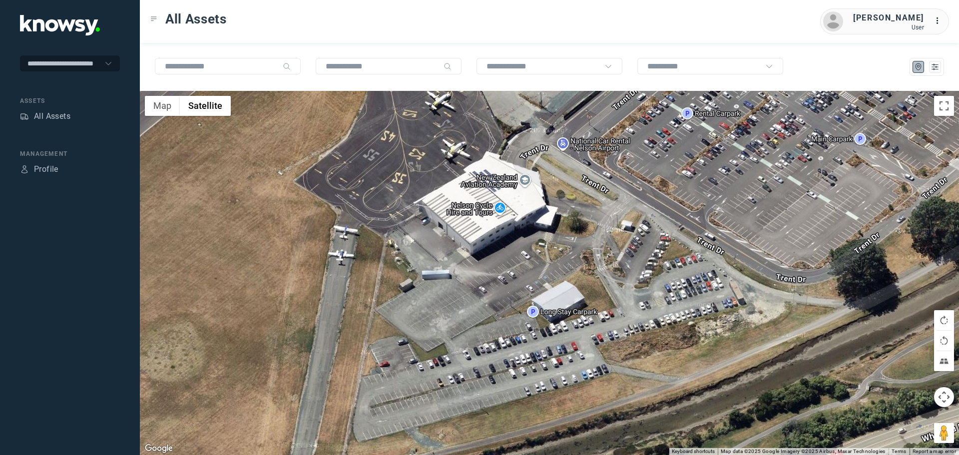
drag, startPoint x: 474, startPoint y: 192, endPoint x: 454, endPoint y: 255, distance: 66.2
click at [454, 254] on div at bounding box center [549, 273] width 819 height 364
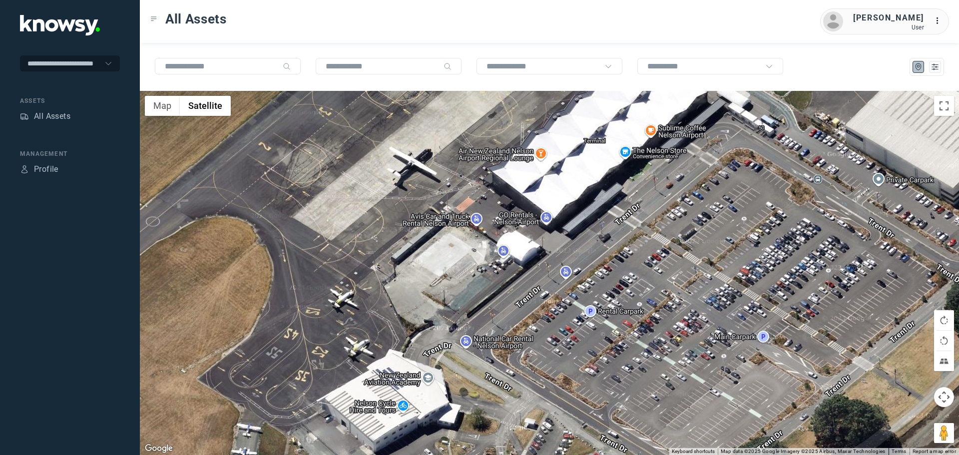
drag, startPoint x: 477, startPoint y: 209, endPoint x: 415, endPoint y: 291, distance: 103.0
click at [415, 291] on div at bounding box center [549, 273] width 819 height 364
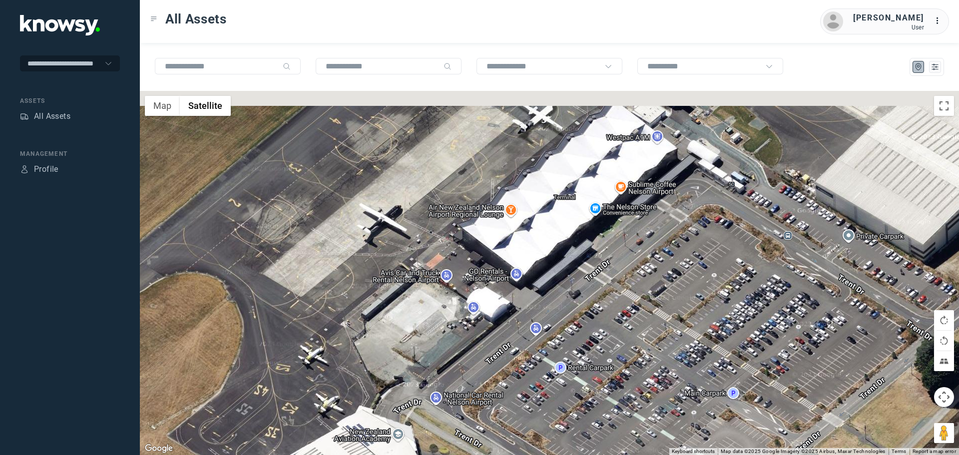
drag, startPoint x: 474, startPoint y: 211, endPoint x: 432, endPoint y: 283, distance: 83.5
click at [437, 278] on div at bounding box center [549, 273] width 819 height 364
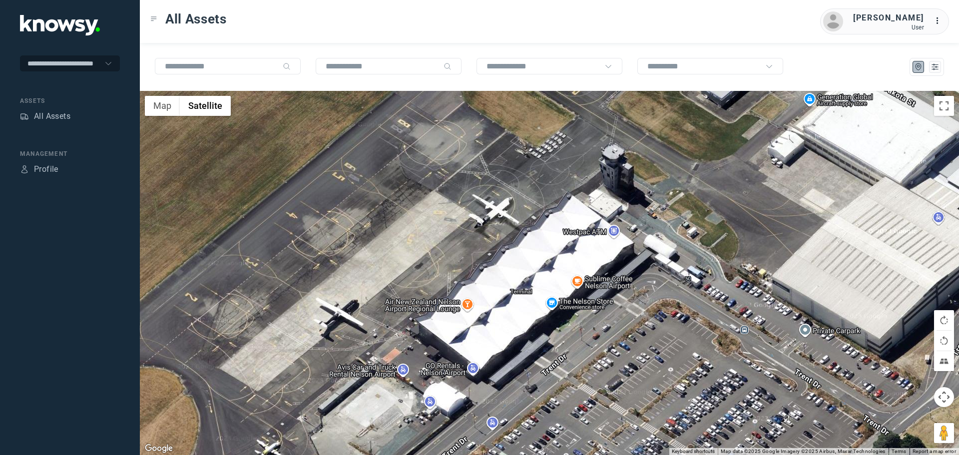
drag, startPoint x: 491, startPoint y: 191, endPoint x: 491, endPoint y: 222, distance: 30.5
click at [491, 222] on div at bounding box center [549, 273] width 819 height 364
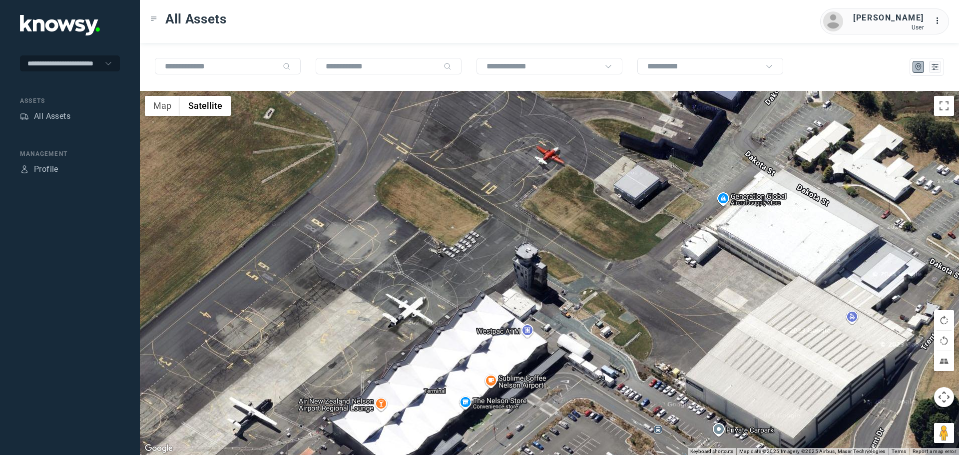
drag, startPoint x: 458, startPoint y: 225, endPoint x: 348, endPoint y: 337, distance: 156.8
click at [349, 337] on div at bounding box center [549, 273] width 819 height 364
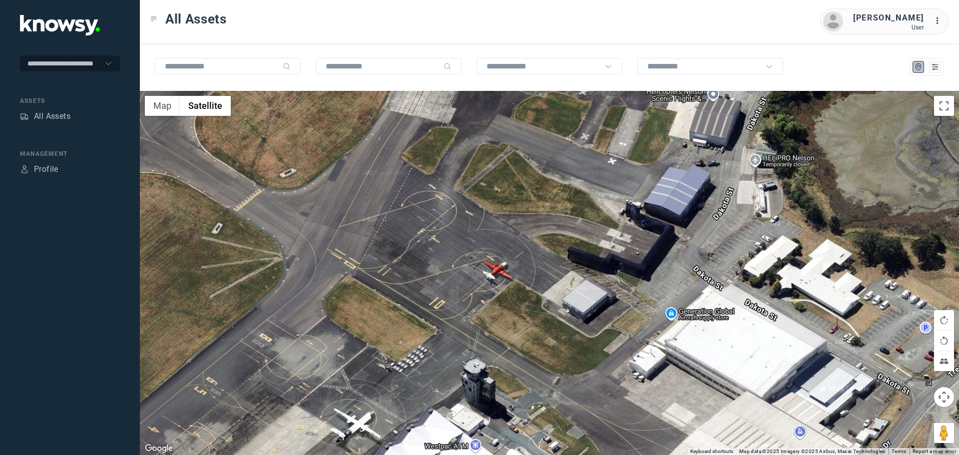
drag, startPoint x: 428, startPoint y: 195, endPoint x: 434, endPoint y: 283, distance: 87.6
click at [434, 283] on div at bounding box center [549, 273] width 819 height 364
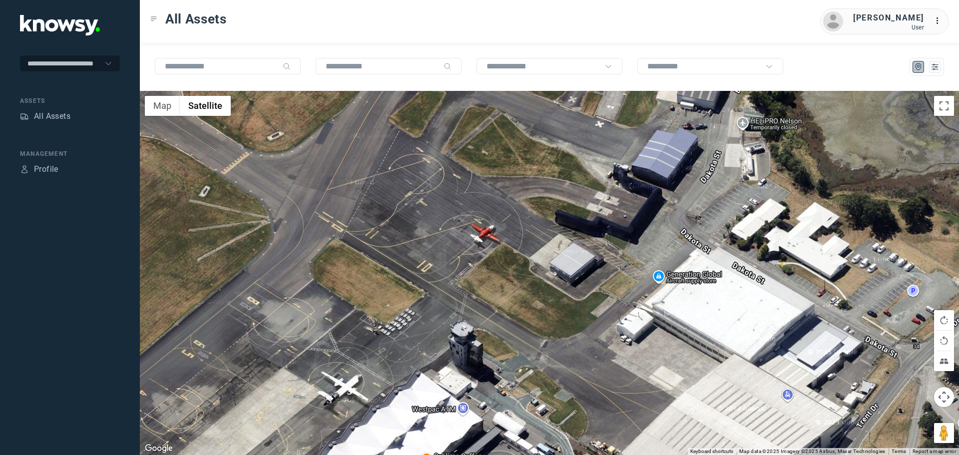
drag, startPoint x: 601, startPoint y: 288, endPoint x: 594, endPoint y: 180, distance: 107.6
click at [593, 182] on div at bounding box center [549, 273] width 819 height 364
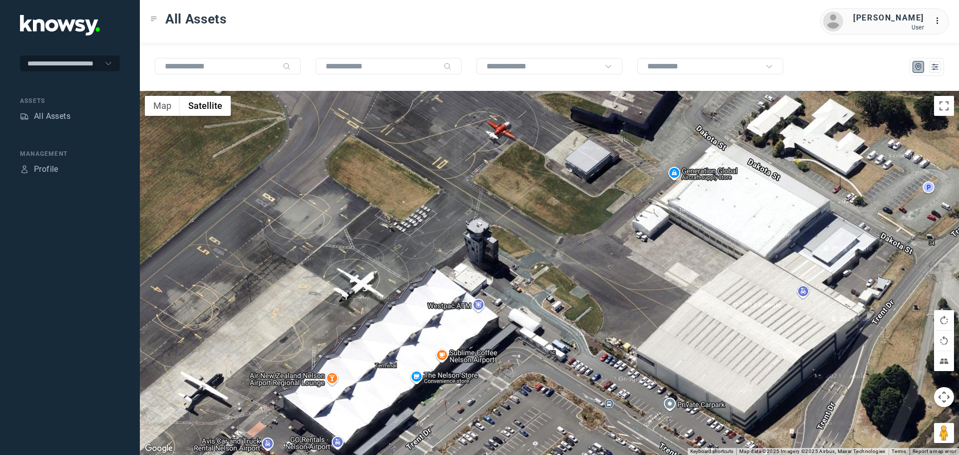
drag, startPoint x: 540, startPoint y: 269, endPoint x: 554, endPoint y: 236, distance: 35.5
click at [554, 236] on div at bounding box center [549, 273] width 819 height 364
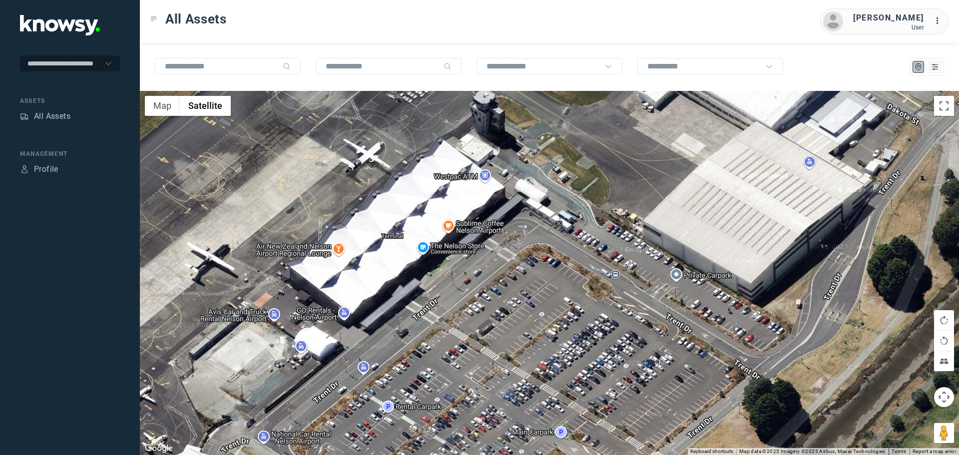
drag, startPoint x: 556, startPoint y: 247, endPoint x: 545, endPoint y: 114, distance: 133.8
click at [546, 123] on div at bounding box center [549, 273] width 819 height 364
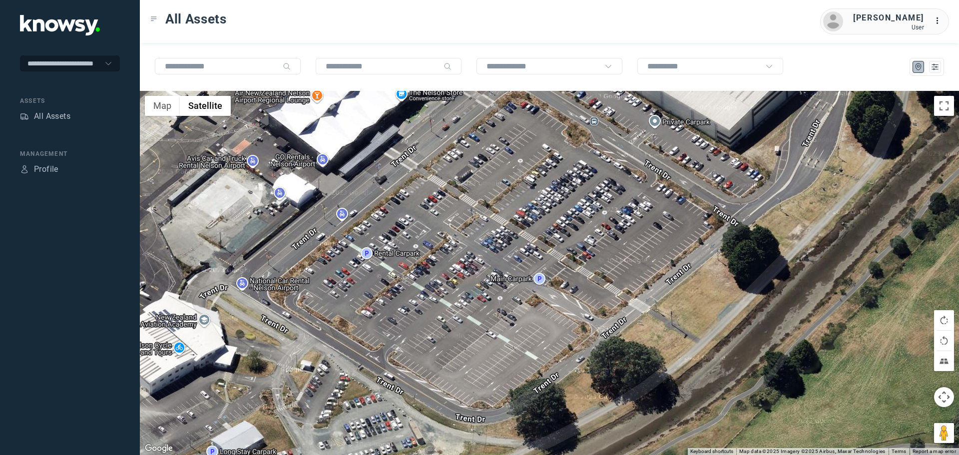
drag, startPoint x: 529, startPoint y: 191, endPoint x: 474, endPoint y: 268, distance: 94.5
click at [475, 267] on div at bounding box center [549, 273] width 819 height 364
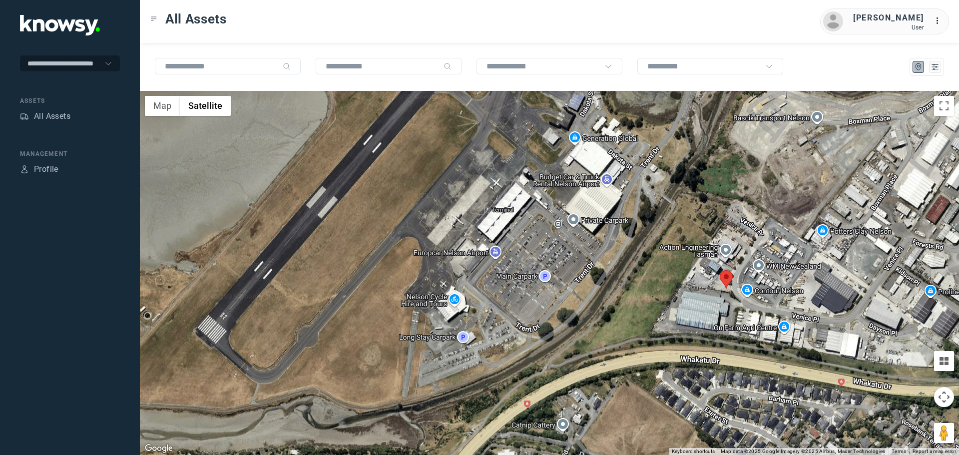
drag, startPoint x: 803, startPoint y: 295, endPoint x: 698, endPoint y: 284, distance: 105.0
click at [702, 284] on div at bounding box center [549, 273] width 819 height 364
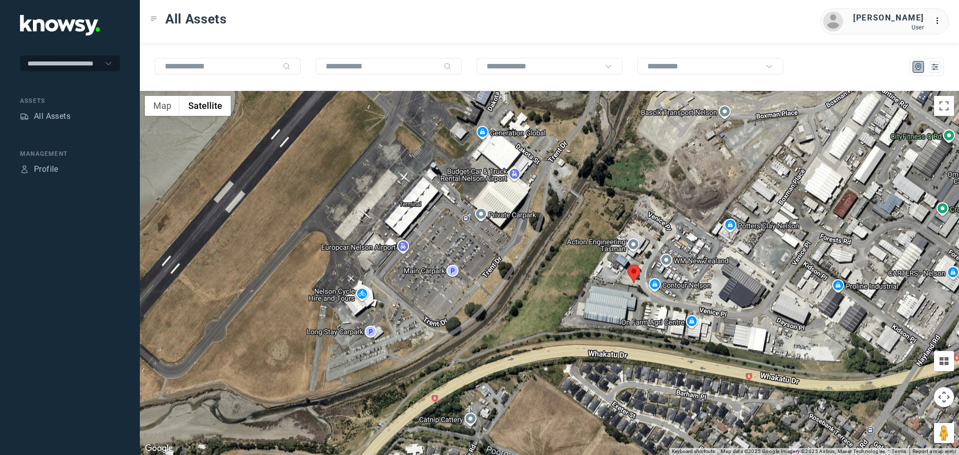
click at [627, 265] on area at bounding box center [627, 265] width 0 height 0
click at [660, 210] on button "Close" at bounding box center [655, 218] width 24 height 24
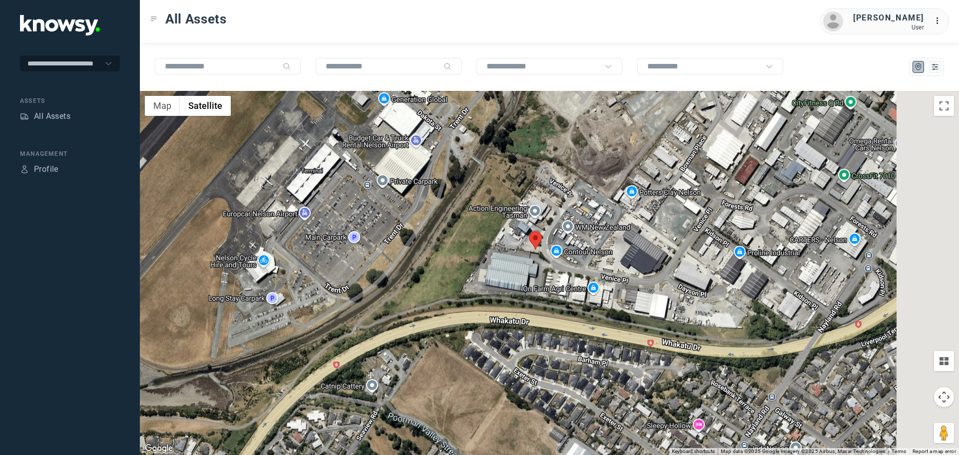
drag, startPoint x: 723, startPoint y: 301, endPoint x: 605, endPoint y: 263, distance: 124.0
click at [610, 264] on div at bounding box center [549, 273] width 819 height 364
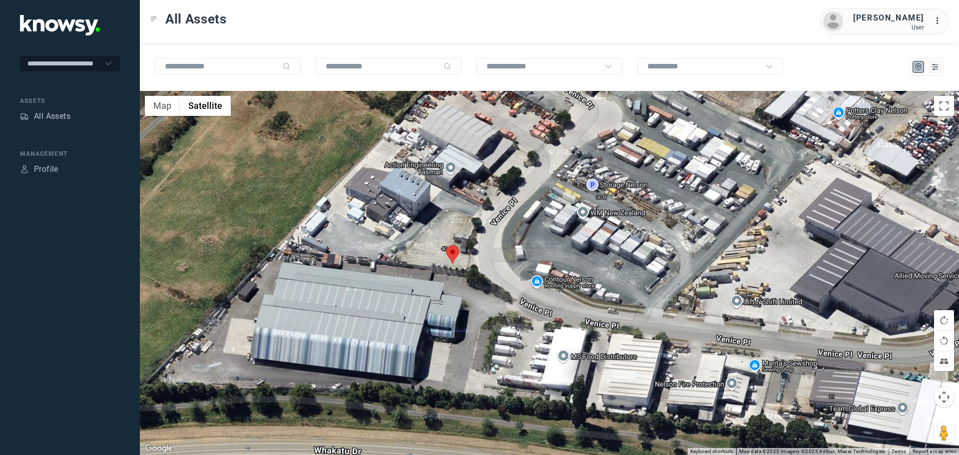
drag, startPoint x: 711, startPoint y: 229, endPoint x: 646, endPoint y: 292, distance: 90.1
click at [649, 291] on div at bounding box center [549, 273] width 819 height 364
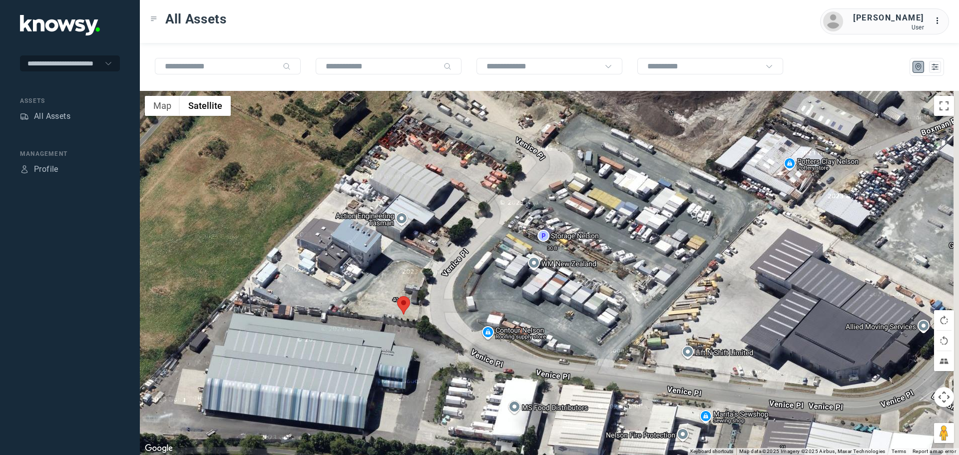
drag, startPoint x: 650, startPoint y: 228, endPoint x: 632, endPoint y: 266, distance: 42.0
click at [632, 266] on div at bounding box center [549, 273] width 819 height 364
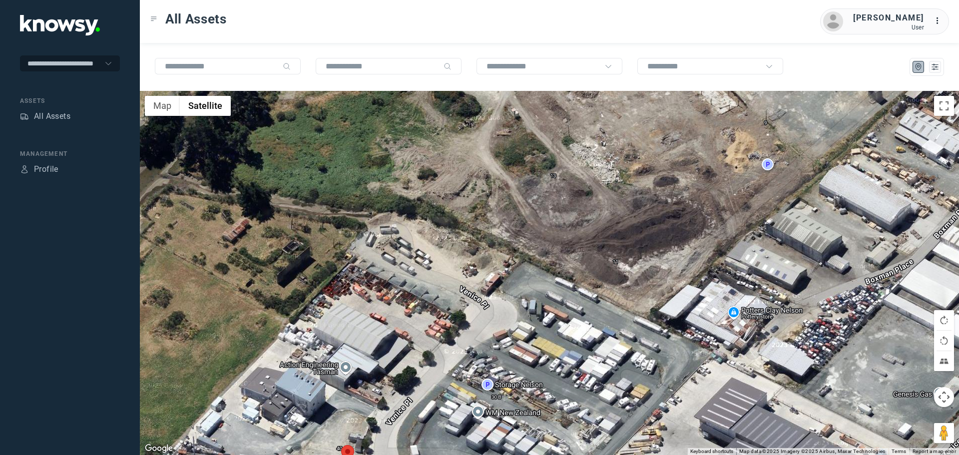
drag, startPoint x: 627, startPoint y: 258, endPoint x: 600, endPoint y: 335, distance: 81.3
click at [600, 335] on div at bounding box center [549, 273] width 819 height 364
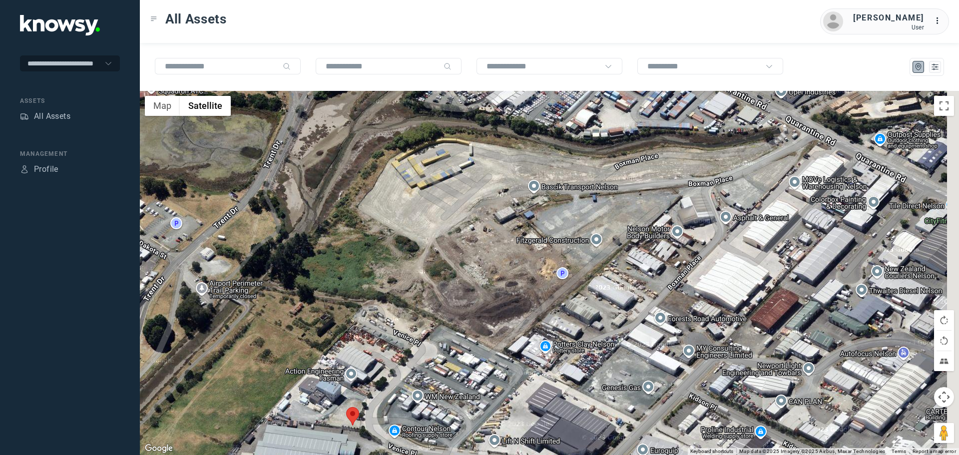
drag, startPoint x: 599, startPoint y: 240, endPoint x: 457, endPoint y: 296, distance: 152.8
click at [457, 296] on div at bounding box center [549, 273] width 819 height 364
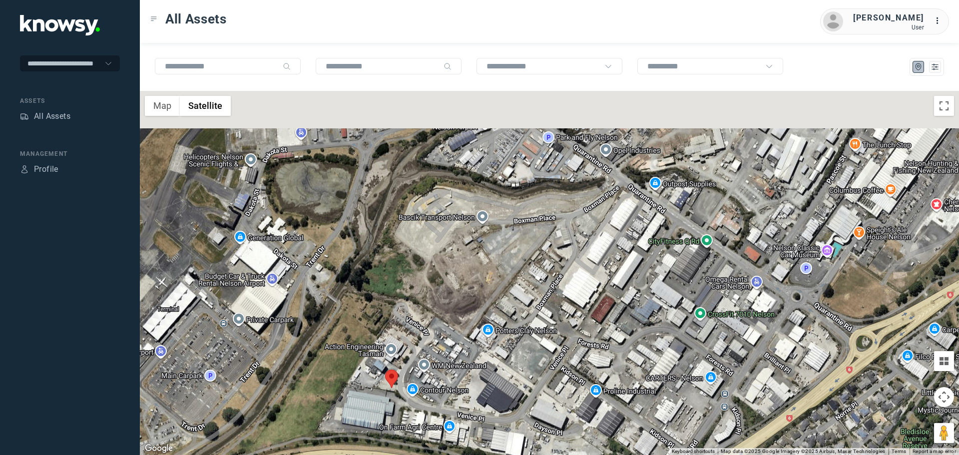
drag, startPoint x: 603, startPoint y: 217, endPoint x: 455, endPoint y: 318, distance: 179.1
click at [457, 317] on div at bounding box center [549, 273] width 819 height 364
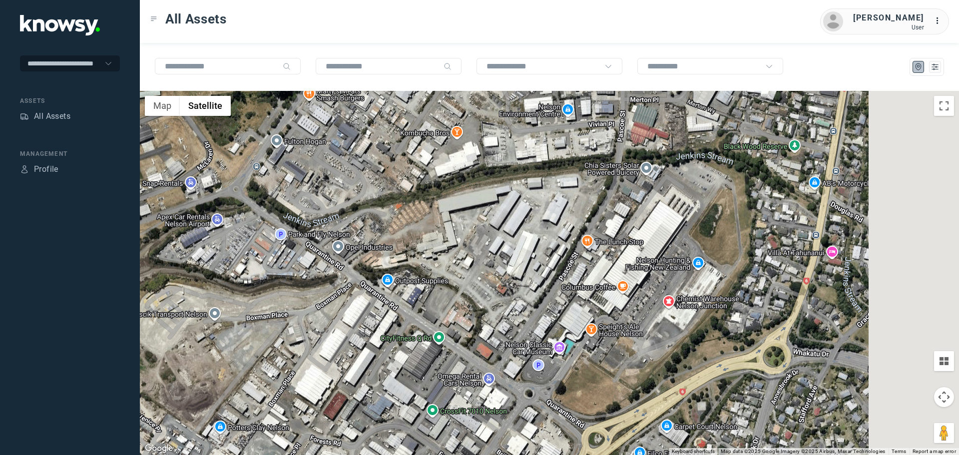
drag, startPoint x: 781, startPoint y: 254, endPoint x: 634, endPoint y: 256, distance: 146.8
click at [634, 256] on div at bounding box center [549, 273] width 819 height 364
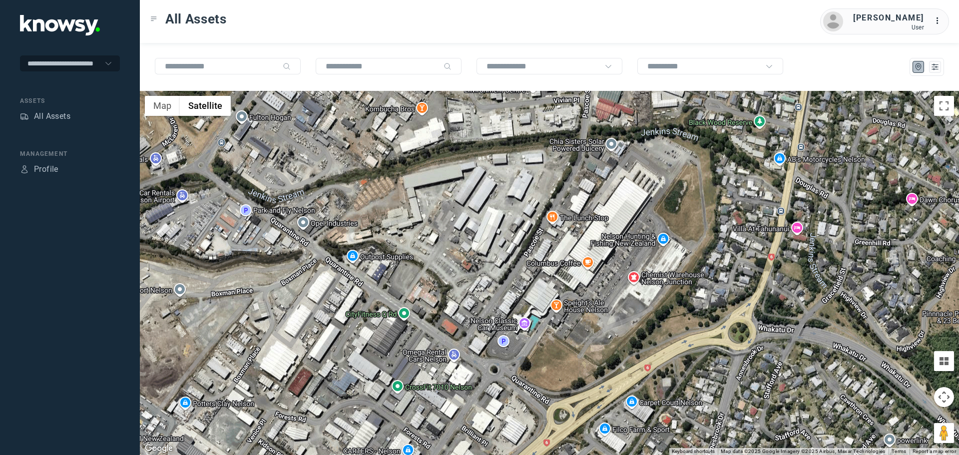
drag, startPoint x: 481, startPoint y: 362, endPoint x: 606, endPoint y: 227, distance: 183.8
click at [602, 233] on div at bounding box center [549, 273] width 819 height 364
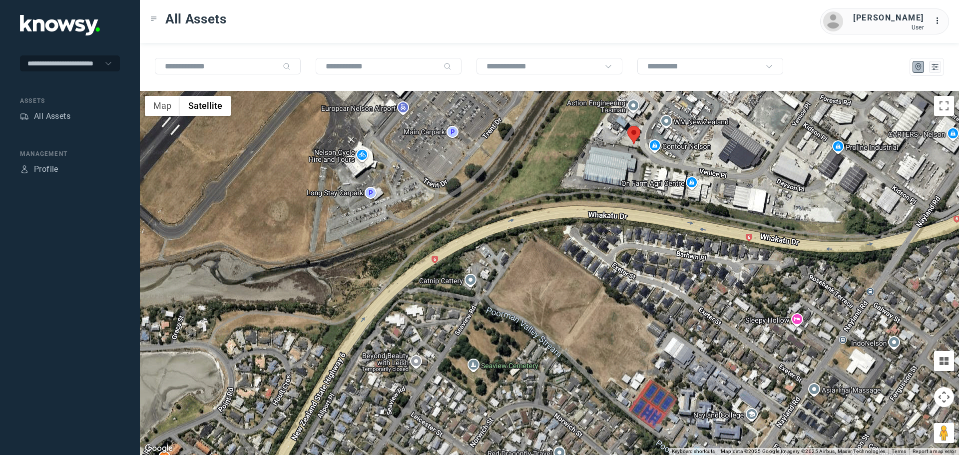
drag, startPoint x: 396, startPoint y: 300, endPoint x: 747, endPoint y: 184, distance: 370.4
click at [745, 185] on div at bounding box center [549, 273] width 819 height 364
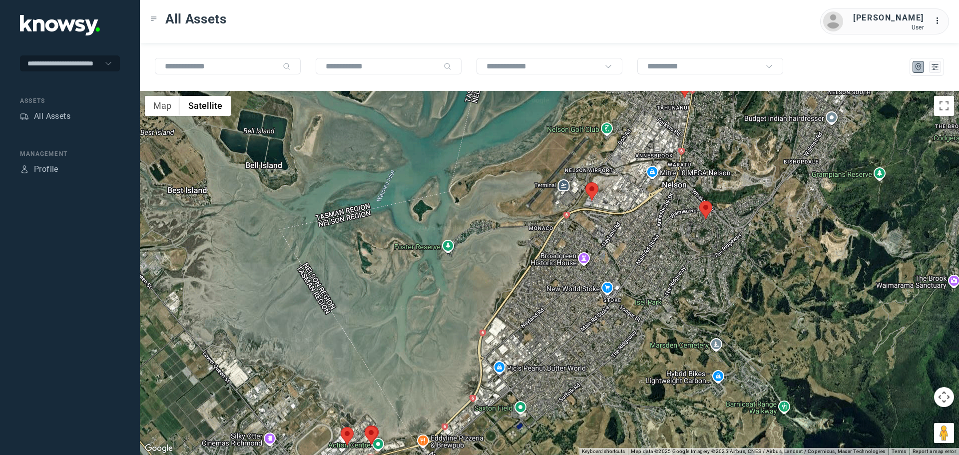
drag, startPoint x: 522, startPoint y: 299, endPoint x: 530, endPoint y: 122, distance: 177.0
click at [531, 126] on div at bounding box center [549, 273] width 819 height 364
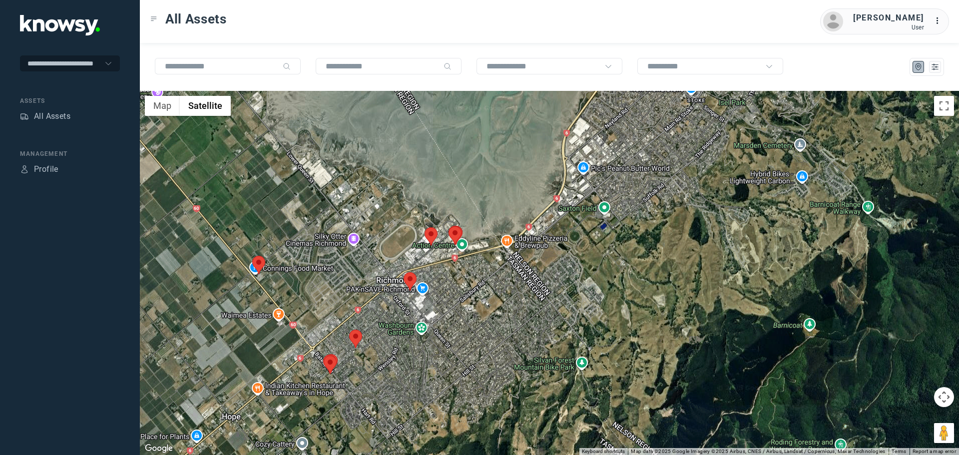
drag, startPoint x: 456, startPoint y: 216, endPoint x: 553, endPoint y: 235, distance: 99.8
click at [549, 235] on div at bounding box center [549, 273] width 819 height 364
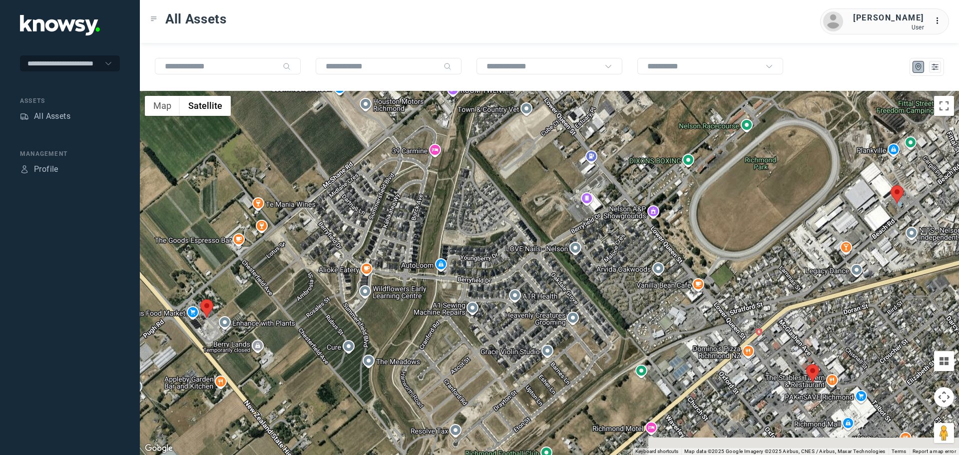
drag, startPoint x: 450, startPoint y: 288, endPoint x: 526, endPoint y: 229, distance: 96.5
click at [526, 229] on div at bounding box center [549, 273] width 819 height 364
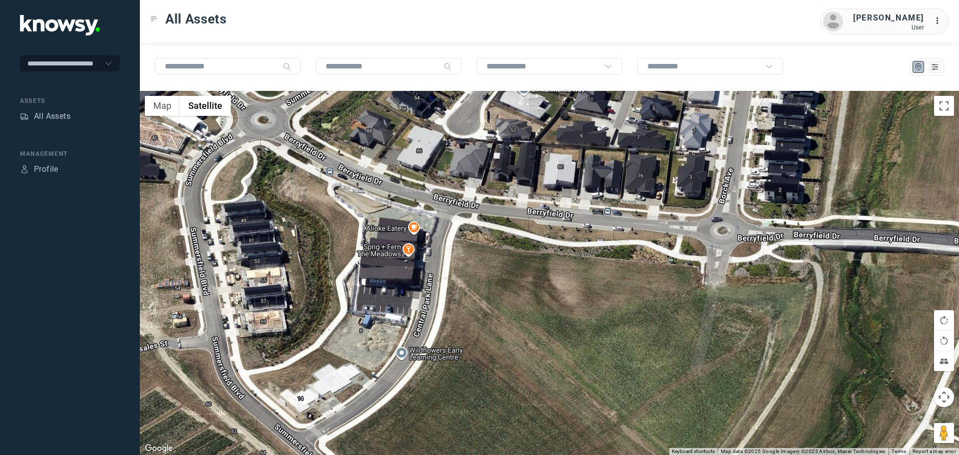
click at [409, 248] on div at bounding box center [549, 273] width 819 height 364
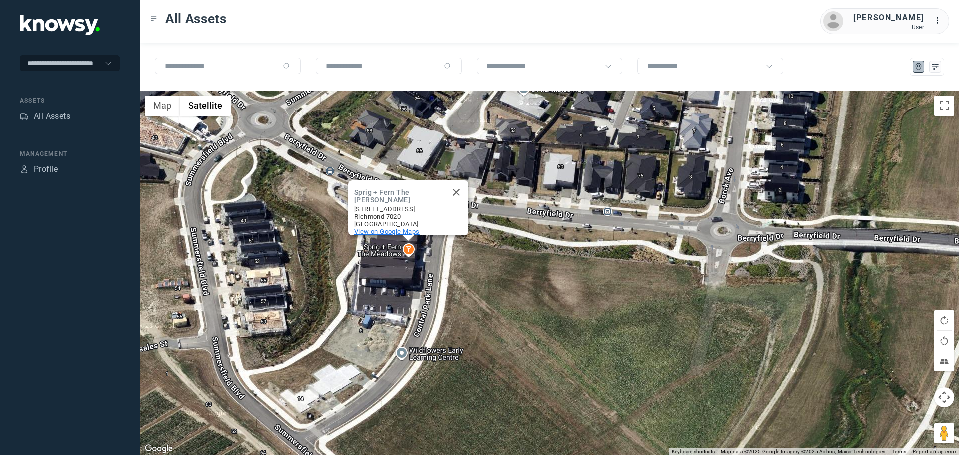
click at [400, 228] on span "View on Google Maps" at bounding box center [386, 231] width 65 height 7
